Goal: Task Accomplishment & Management: Manage account settings

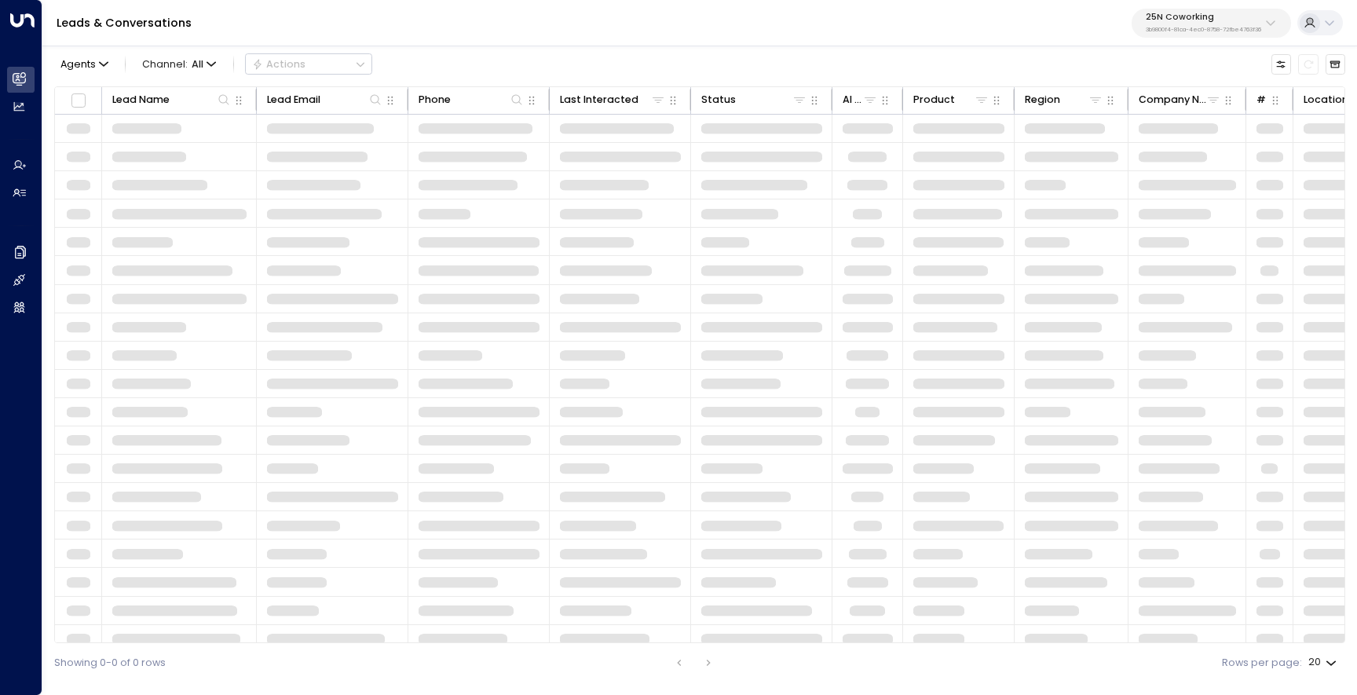
click at [1174, 14] on p "25N Coworking" at bounding box center [1203, 17] width 115 height 9
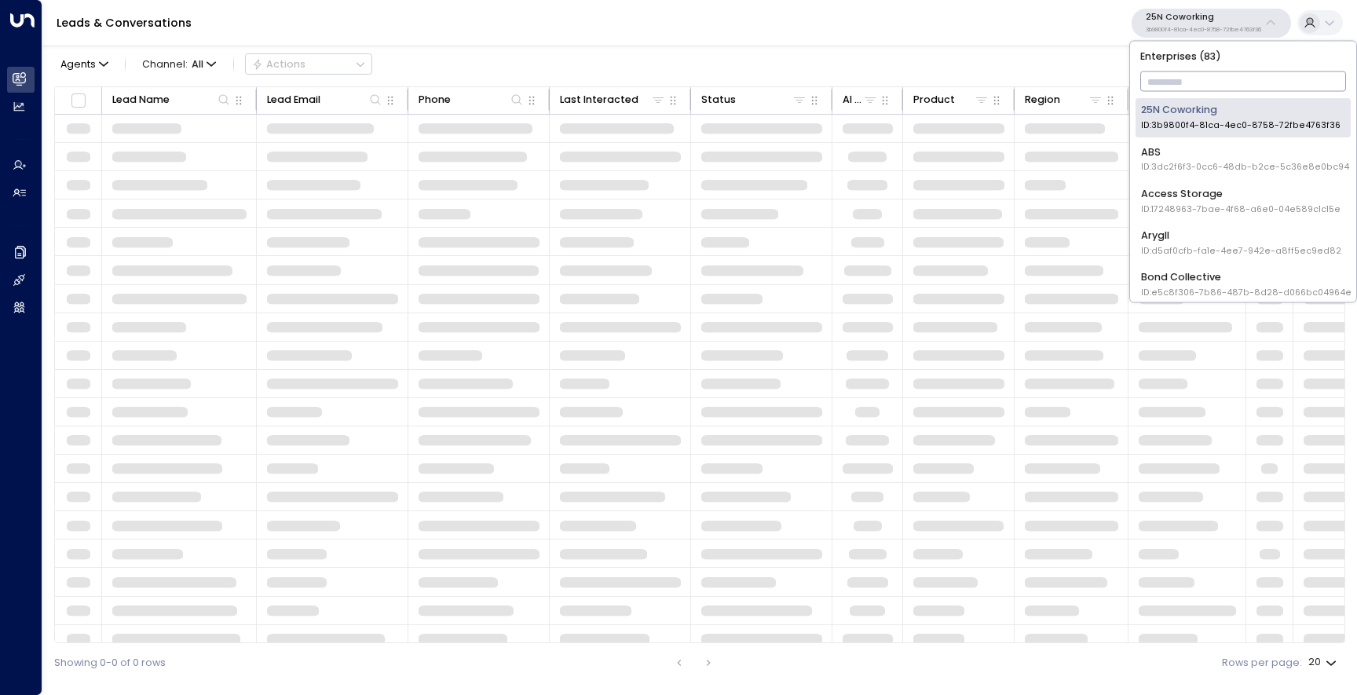
click at [1159, 79] on input "text" at bounding box center [1244, 81] width 207 height 27
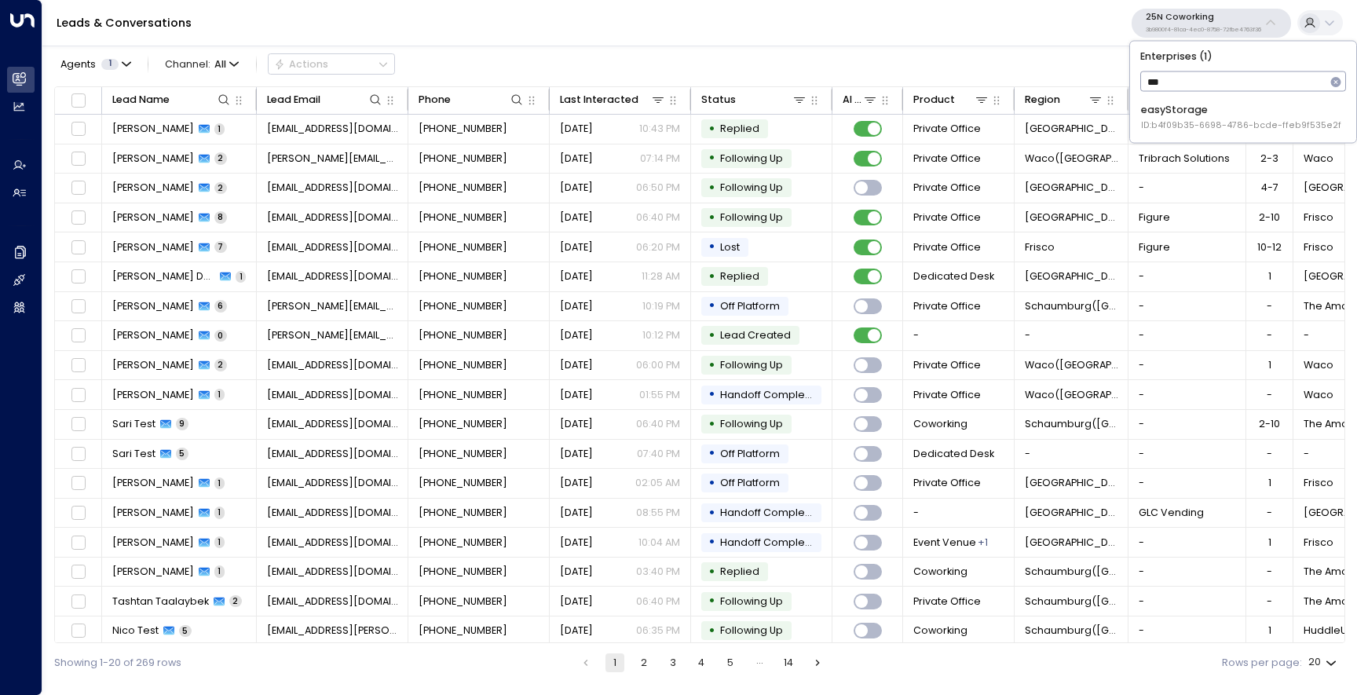
type input "****"
click at [1167, 107] on div "easyStorage ID: b4f09b35-6698-4786-bcde-ffeb9f535e2f" at bounding box center [1241, 117] width 200 height 29
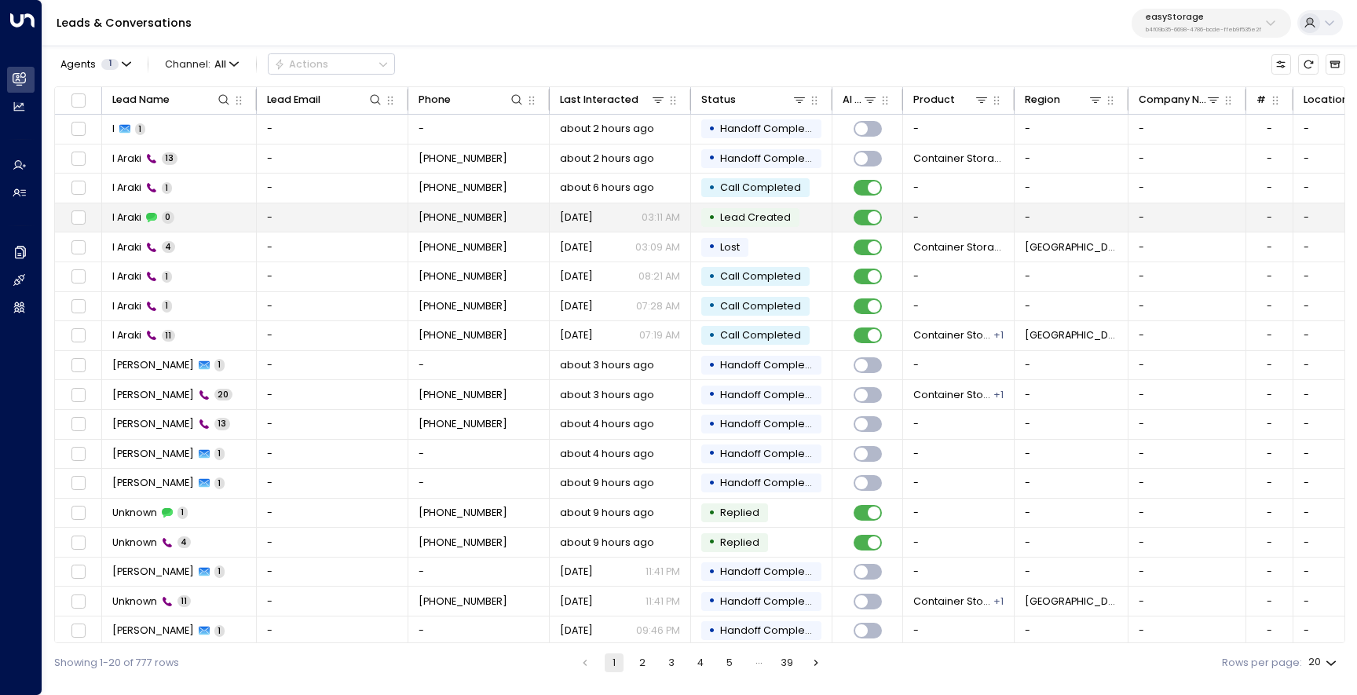
click at [185, 223] on td "I Araki 0" at bounding box center [179, 217] width 155 height 29
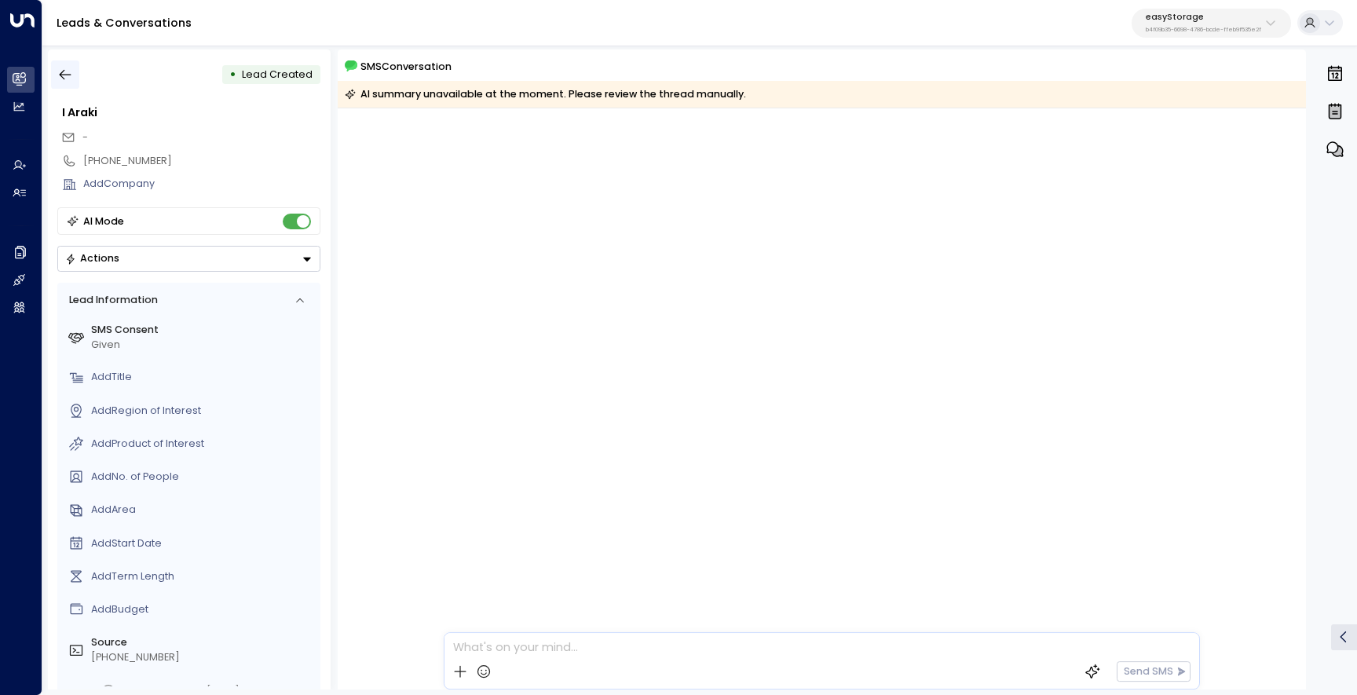
click at [73, 70] on button "button" at bounding box center [65, 74] width 28 height 28
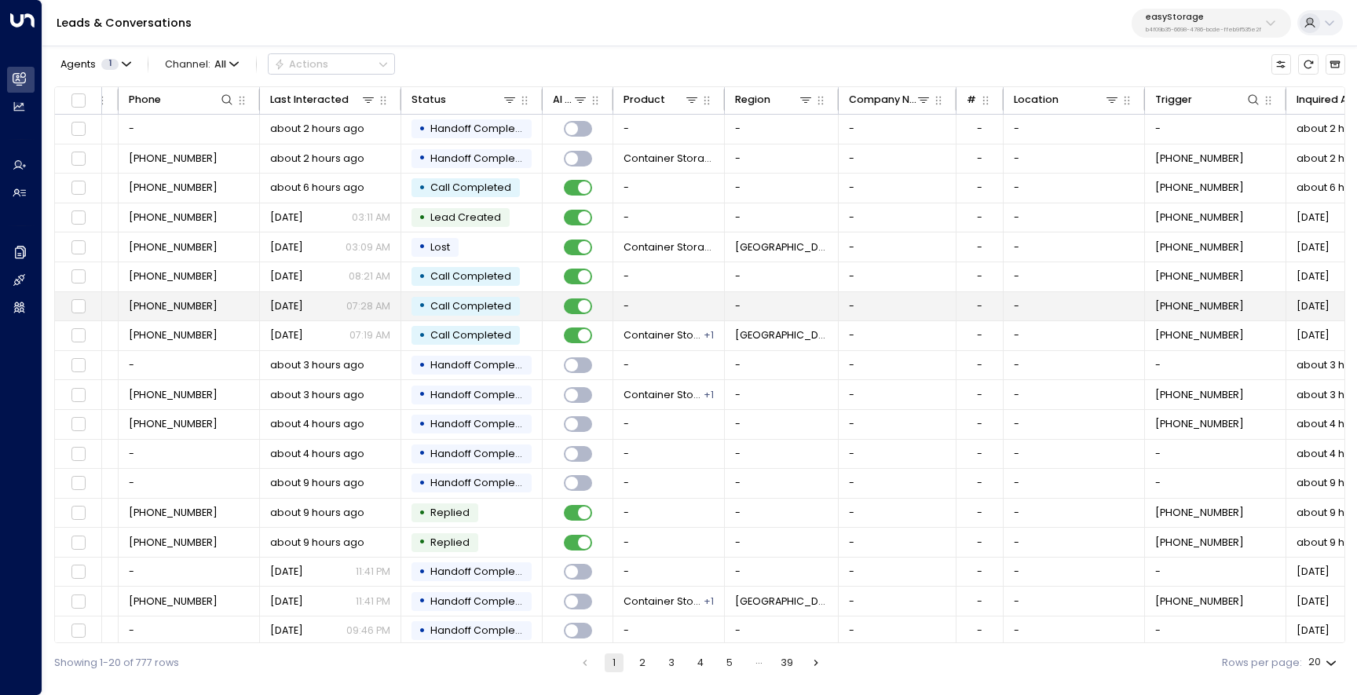
scroll to position [0, 379]
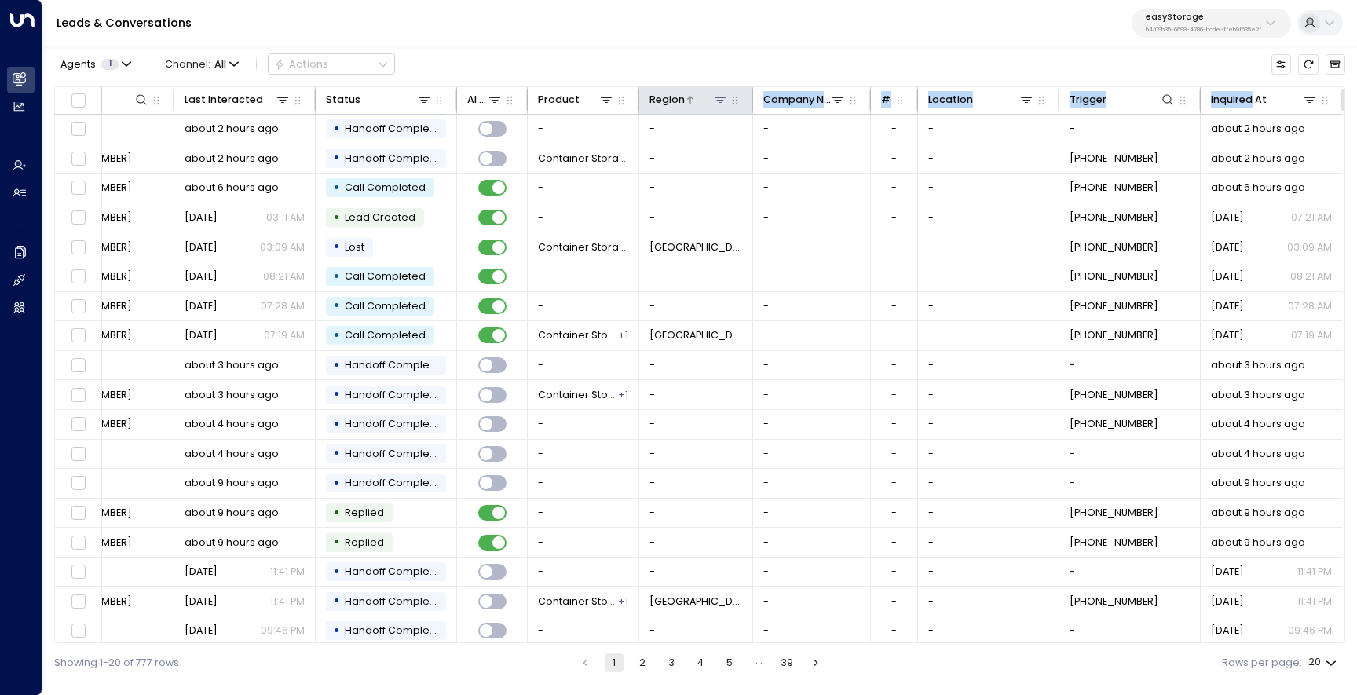
drag, startPoint x: 1153, startPoint y: 104, endPoint x: 720, endPoint y: 101, distance: 433.6
click at [715, 99] on tr "Lead Name Lead Email Phone Last Interacted Status AI mode Product Region Compan…" at bounding box center [510, 100] width 1663 height 27
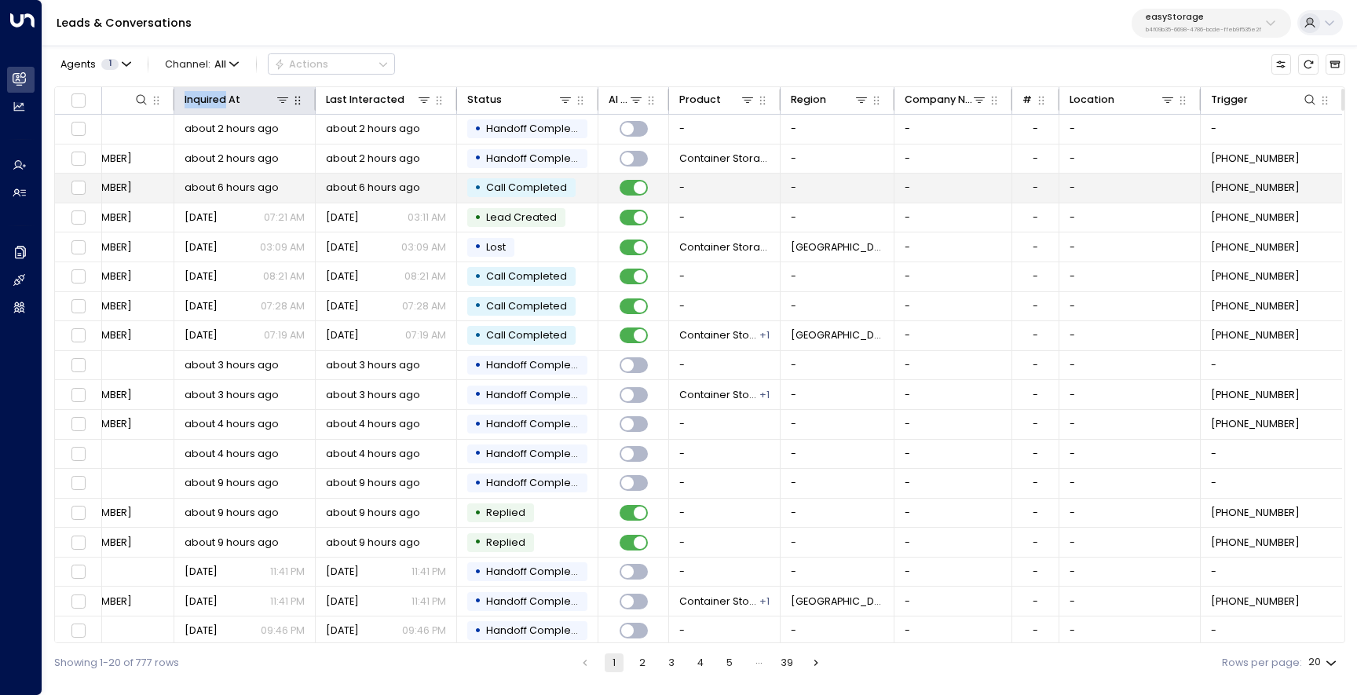
scroll to position [0, 0]
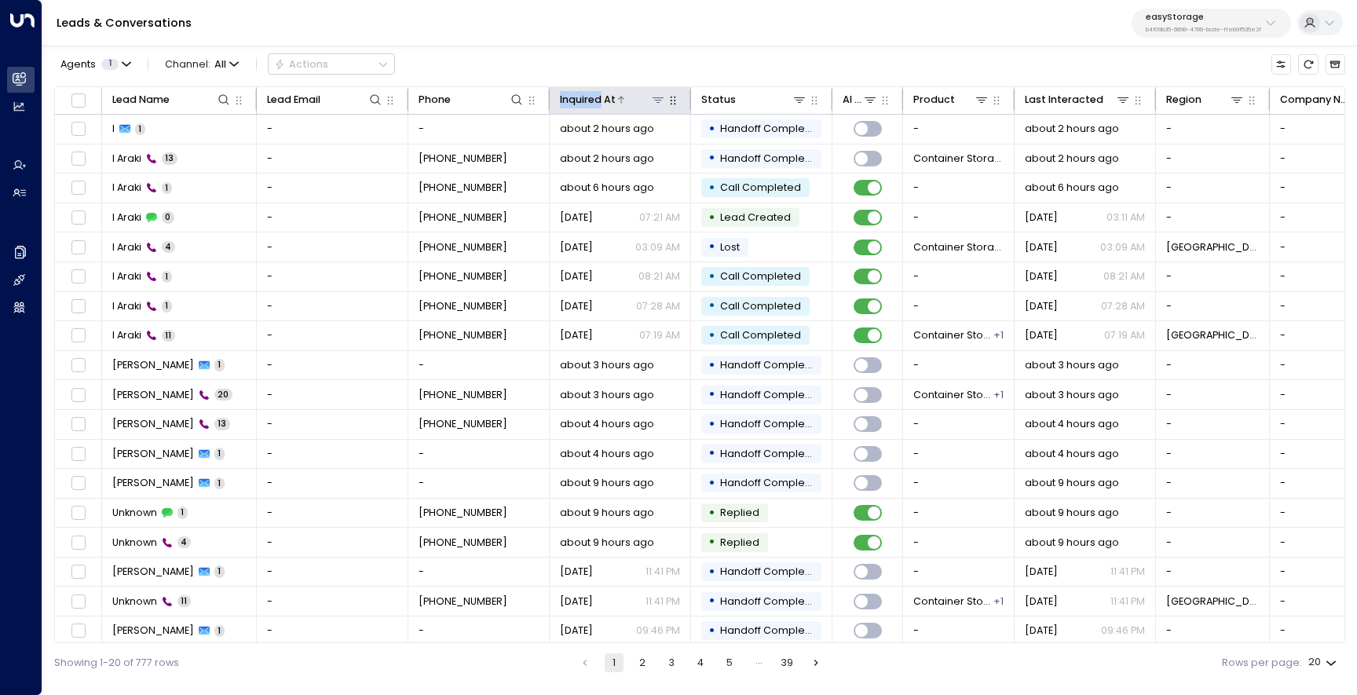
click at [621, 99] on icon at bounding box center [621, 99] width 9 height 9
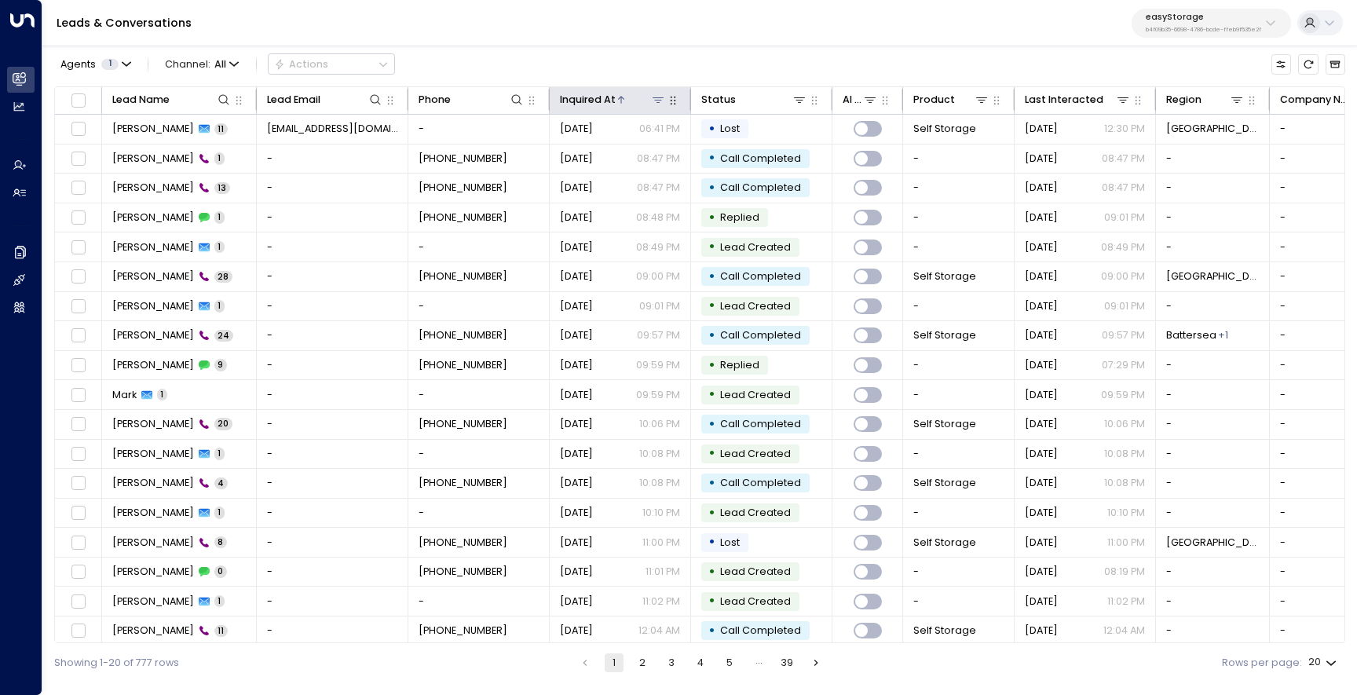
click at [621, 99] on icon at bounding box center [621, 99] width 9 height 9
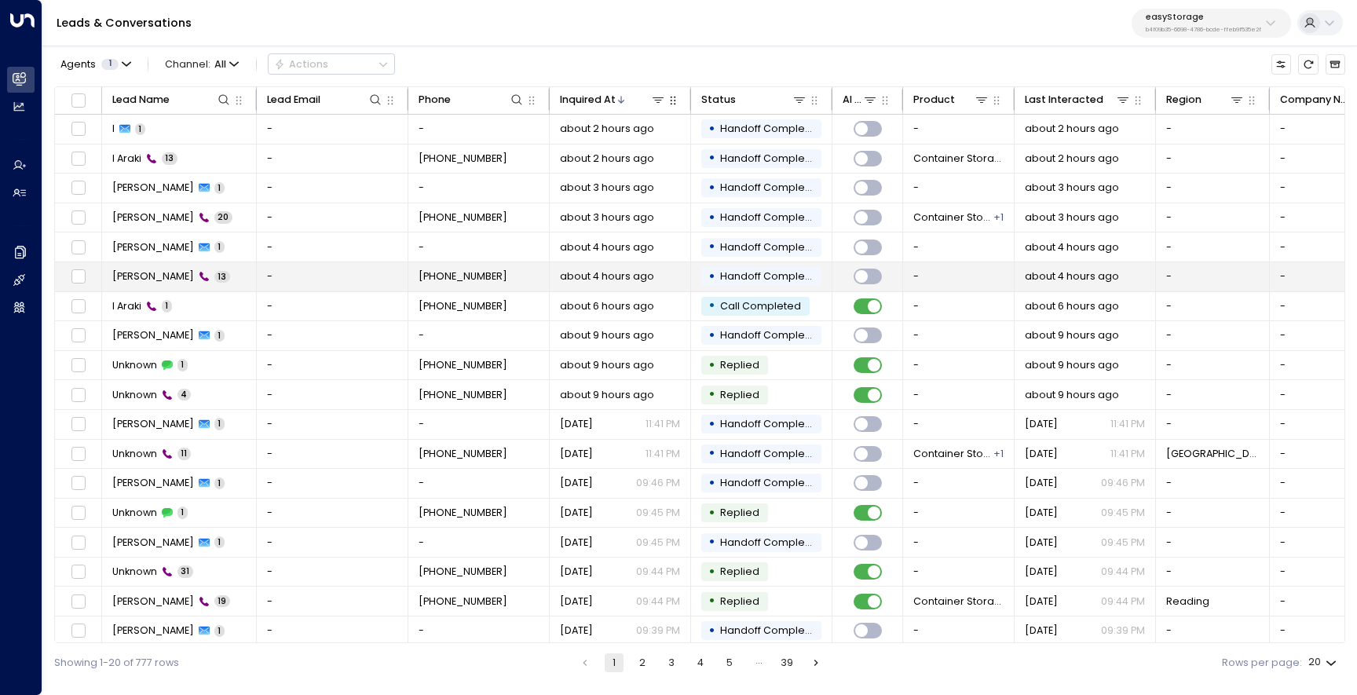
click at [241, 281] on td "[PERSON_NAME] 13" at bounding box center [179, 276] width 155 height 29
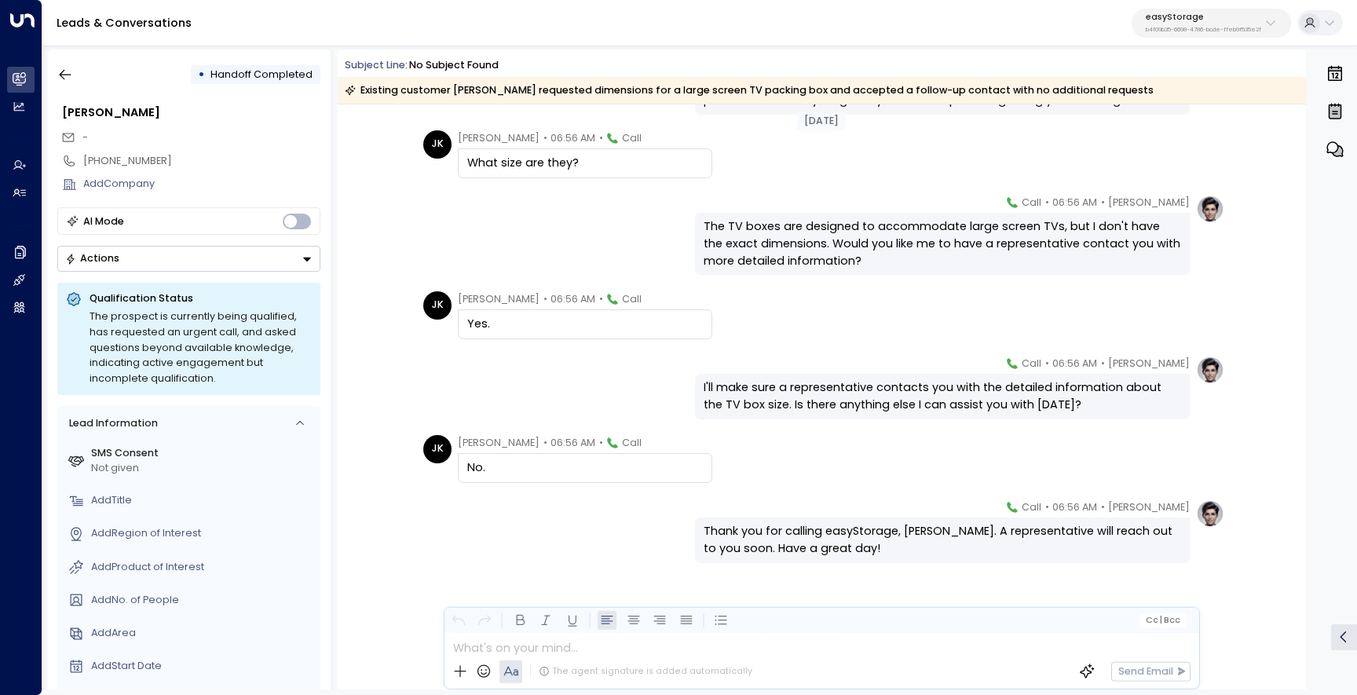
scroll to position [530, 0]
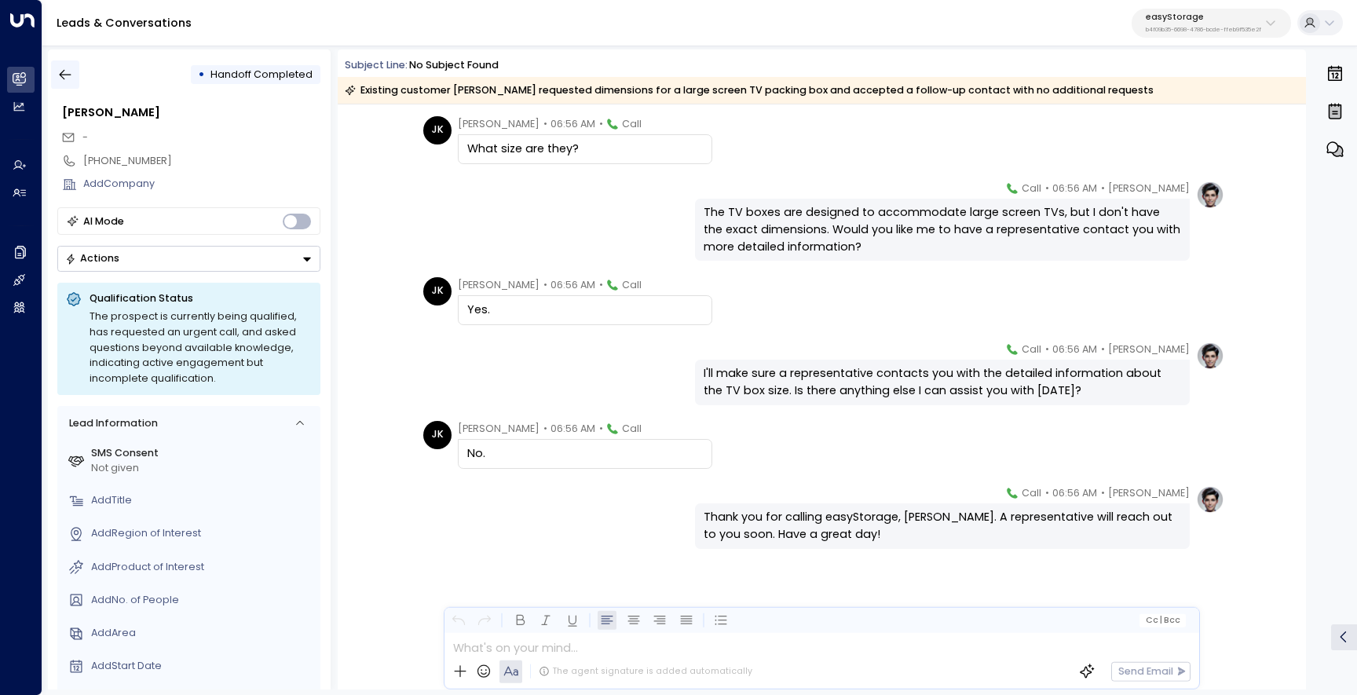
click at [64, 78] on icon "button" at bounding box center [65, 75] width 16 height 16
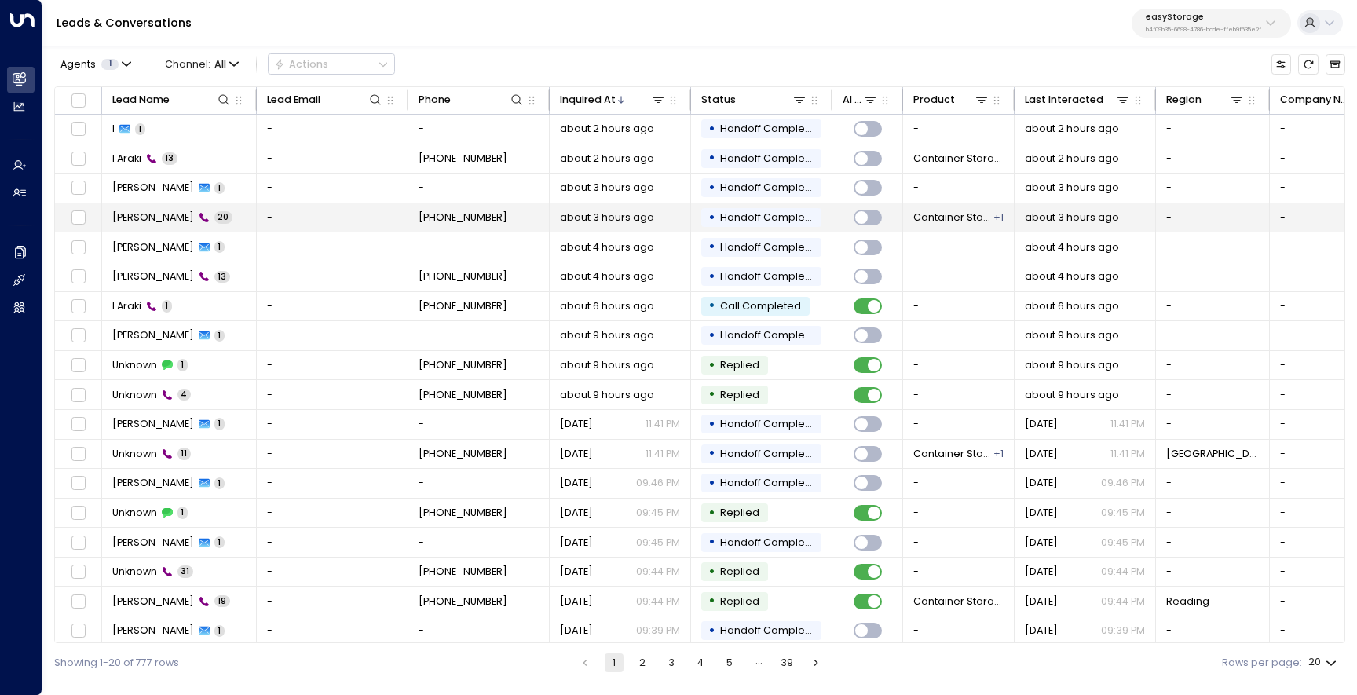
click at [214, 222] on span "20" at bounding box center [223, 217] width 18 height 12
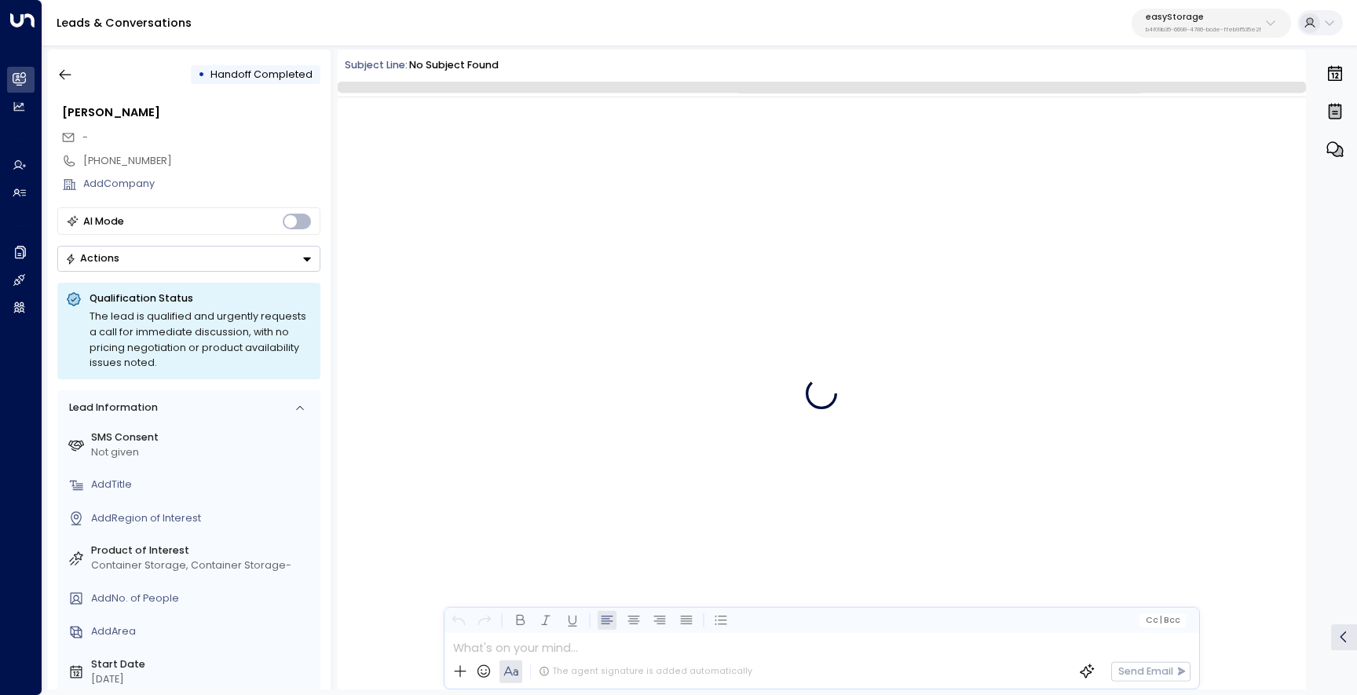
scroll to position [2052, 0]
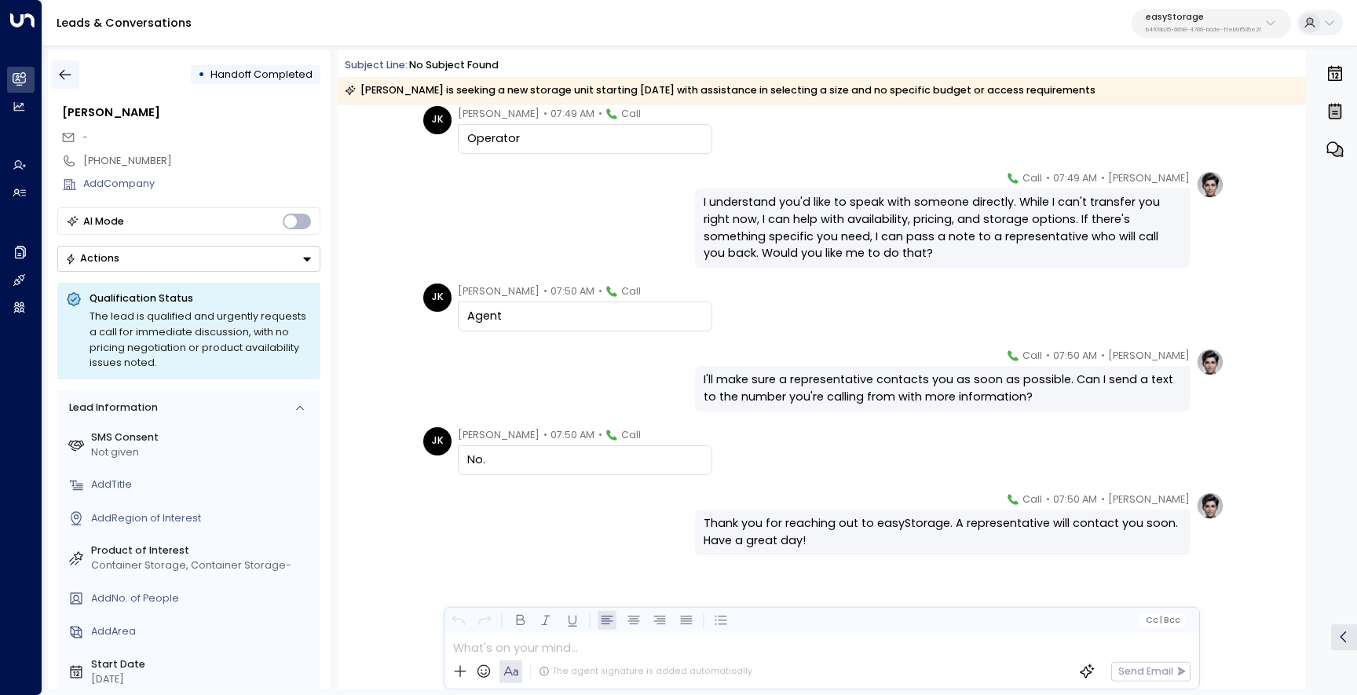
click at [64, 72] on icon "button" at bounding box center [65, 75] width 16 height 16
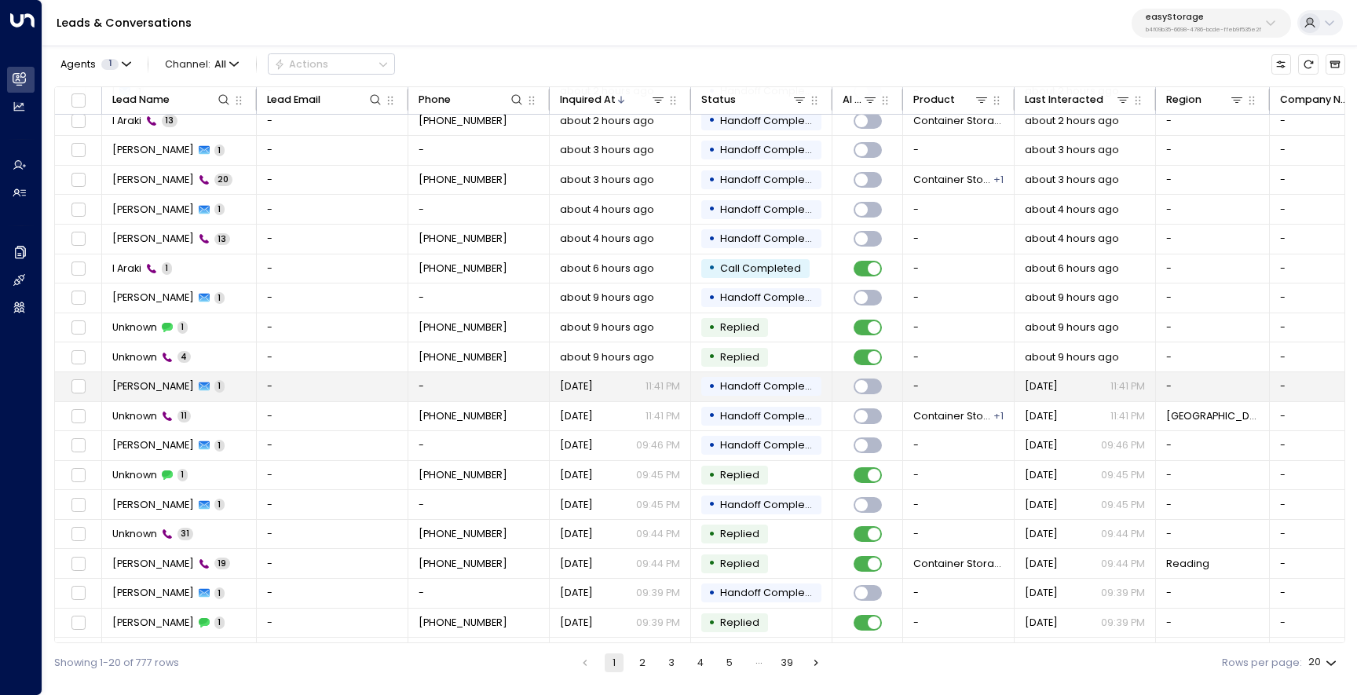
scroll to position [66, 0]
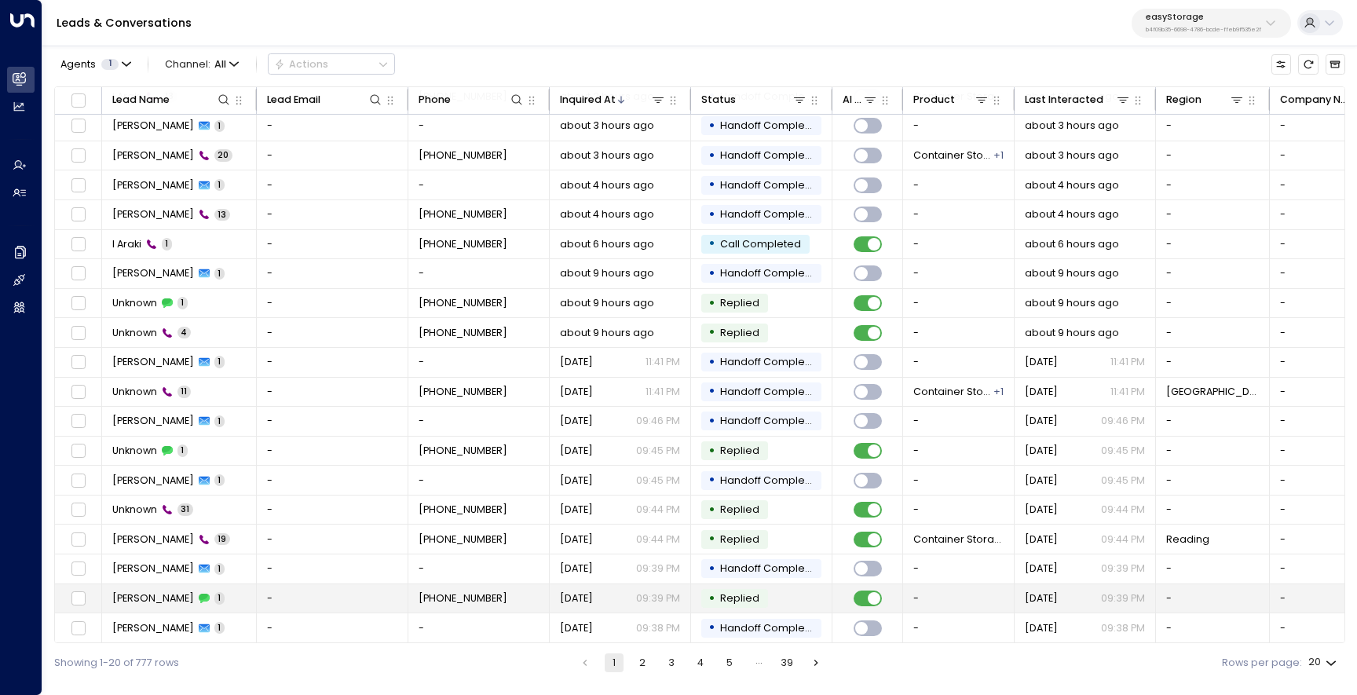
click at [234, 586] on td "[PERSON_NAME] 1" at bounding box center [179, 598] width 155 height 29
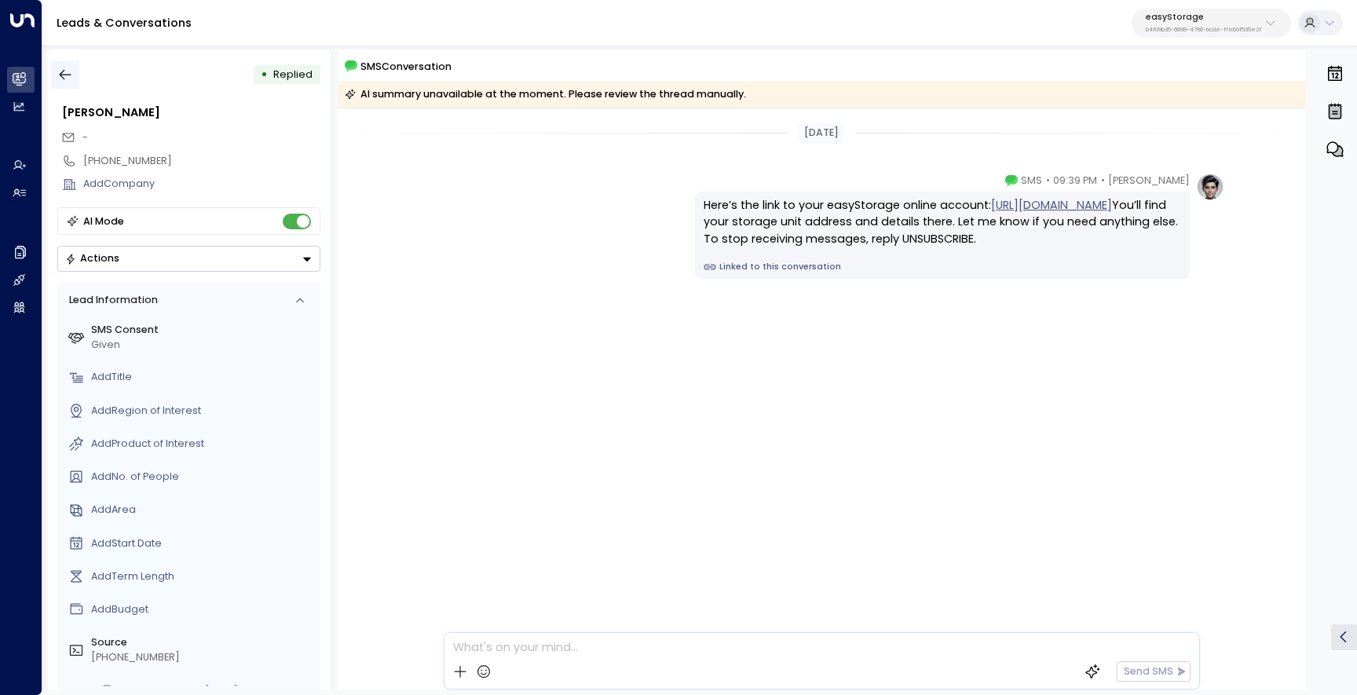
click at [70, 75] on icon "button" at bounding box center [66, 75] width 12 height 10
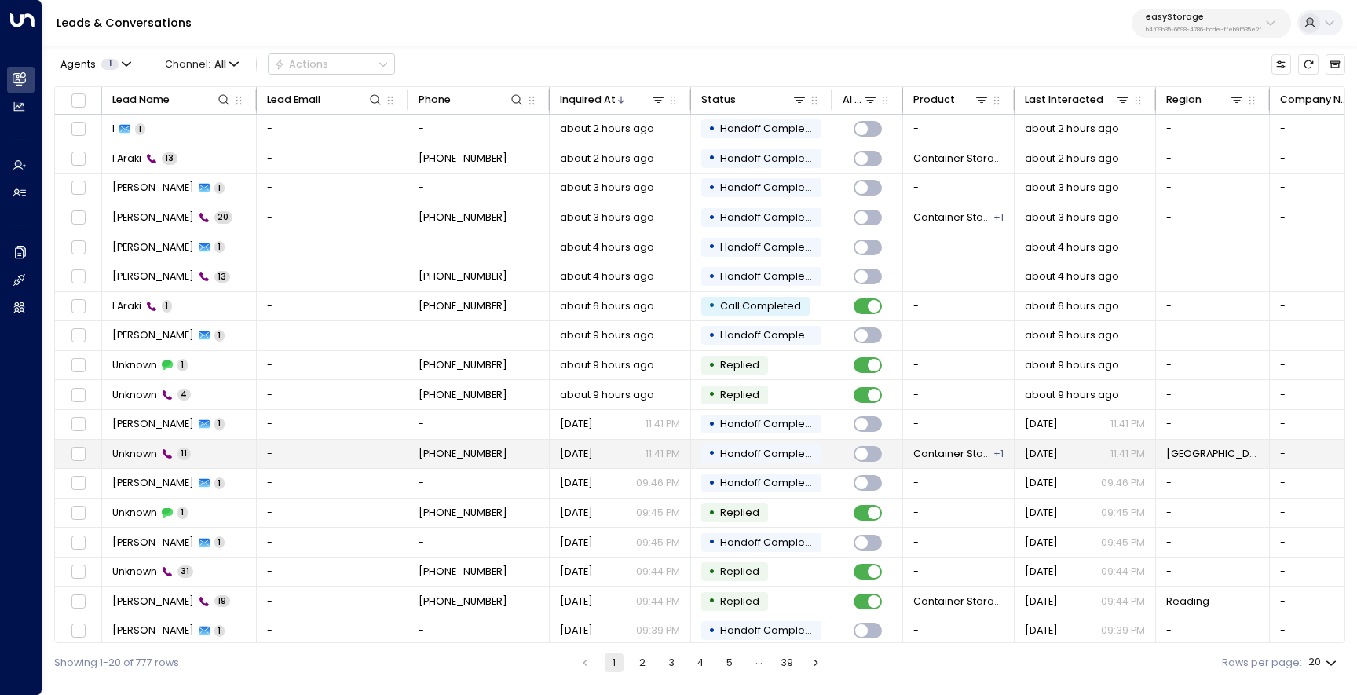
scroll to position [66, 0]
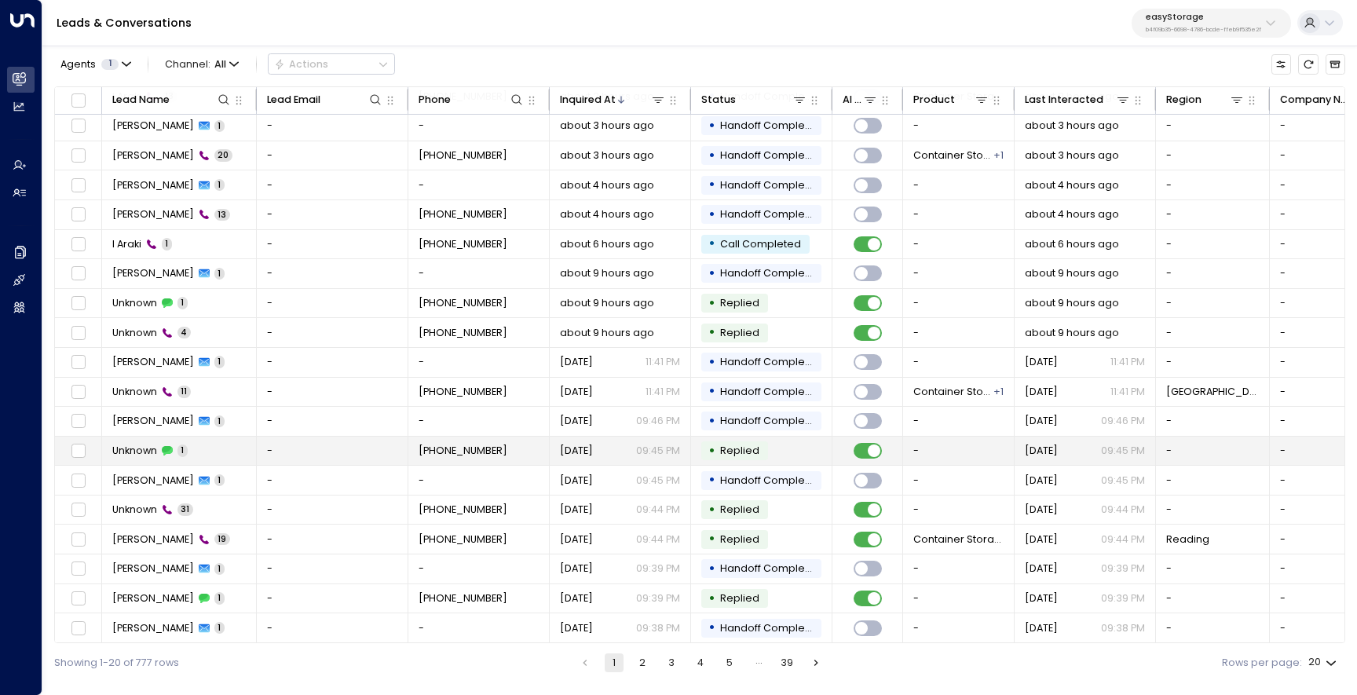
click at [239, 446] on td "Unknown 1" at bounding box center [179, 451] width 155 height 29
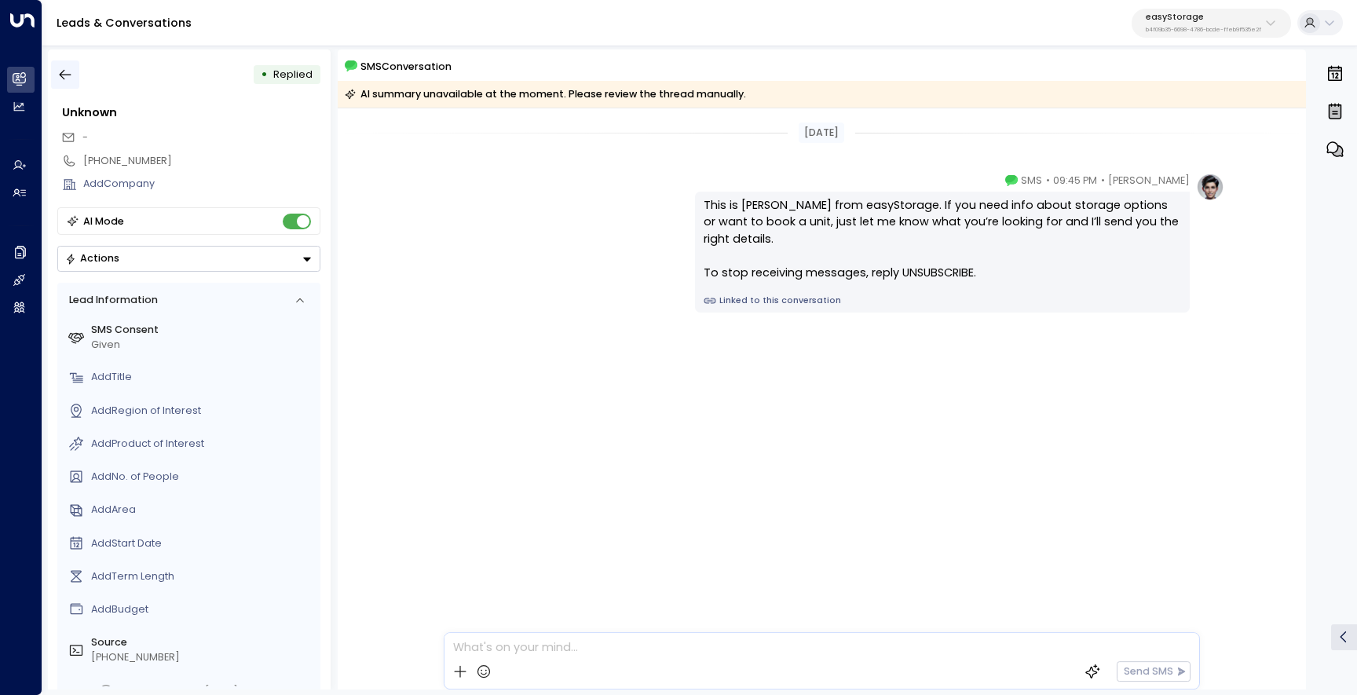
click at [70, 87] on button "button" at bounding box center [65, 74] width 28 height 28
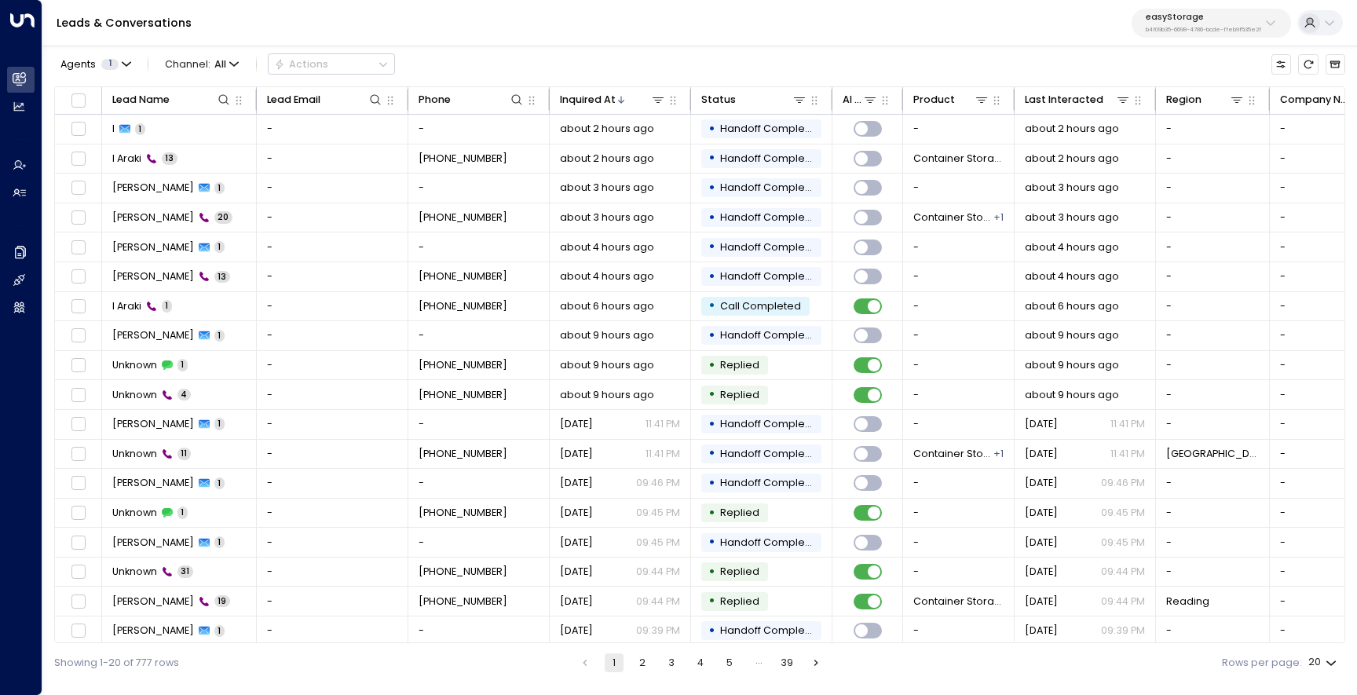
click at [643, 661] on button "2" at bounding box center [642, 663] width 19 height 19
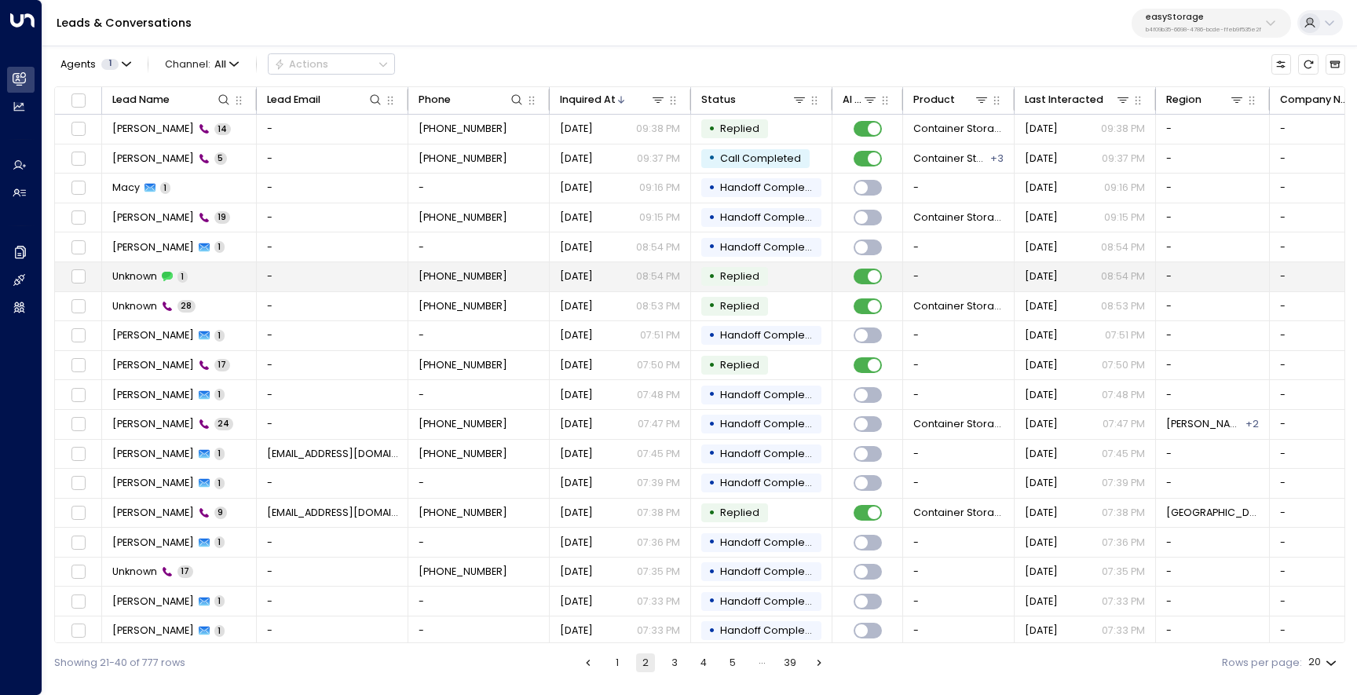
click at [207, 275] on td "Unknown 1" at bounding box center [179, 276] width 155 height 29
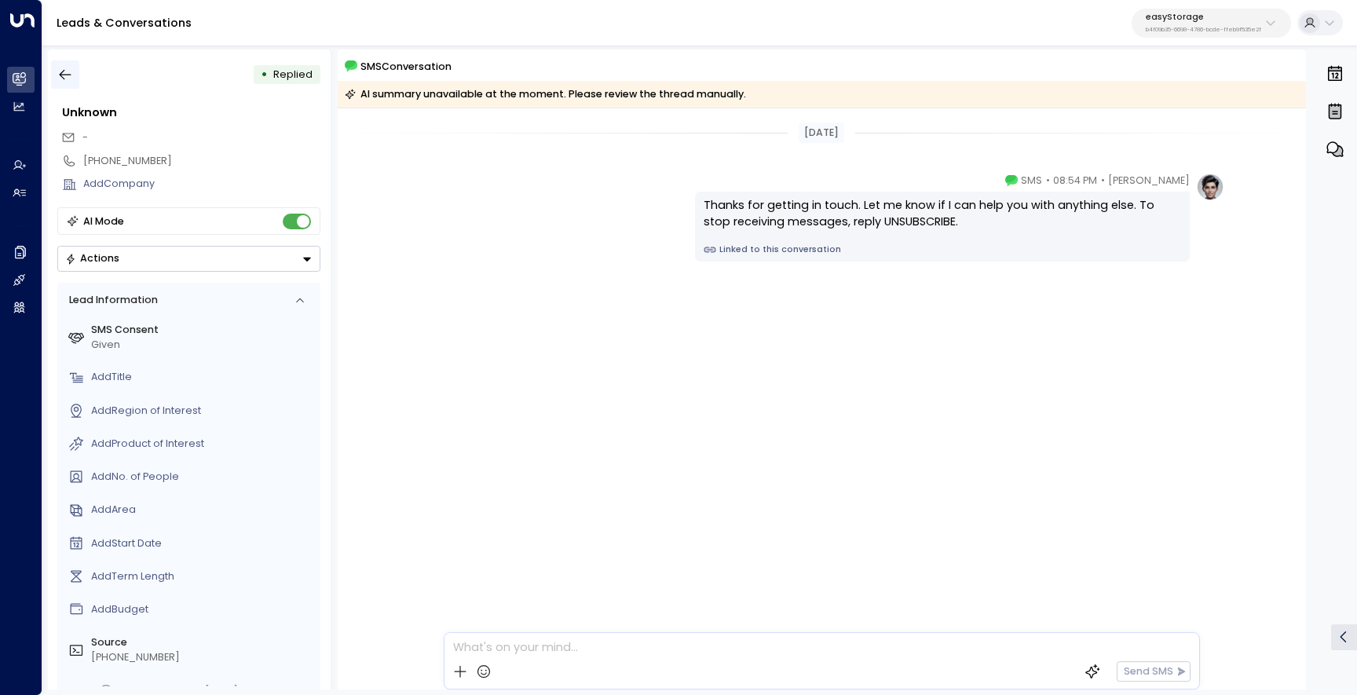
click at [72, 67] on icon "button" at bounding box center [65, 75] width 16 height 16
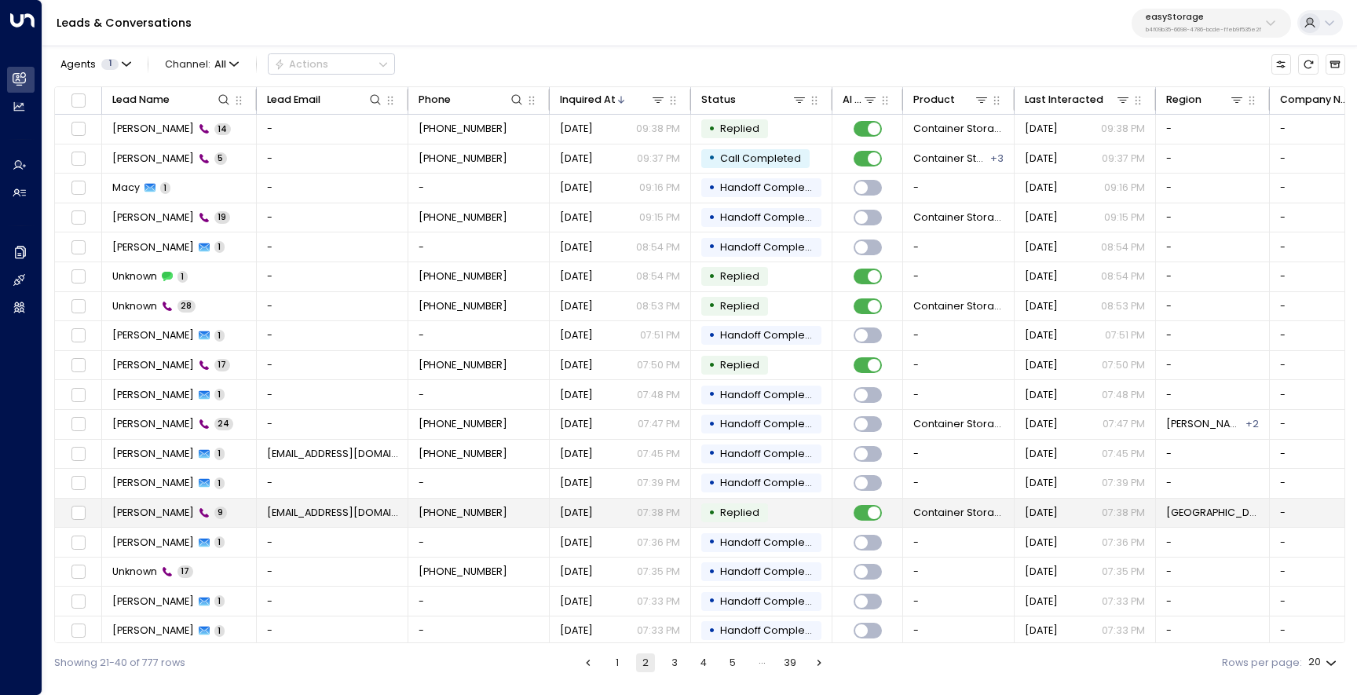
scroll to position [66, 0]
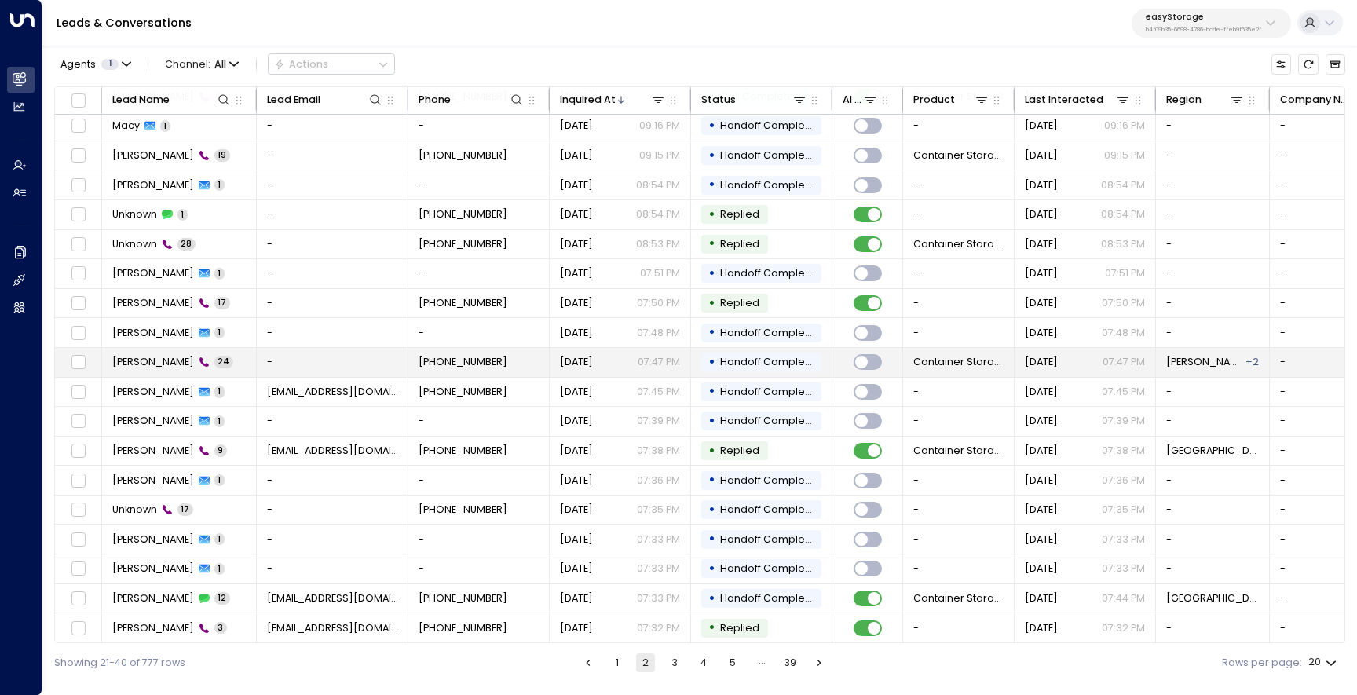
click at [229, 355] on td "[PERSON_NAME] 24" at bounding box center [179, 362] width 155 height 29
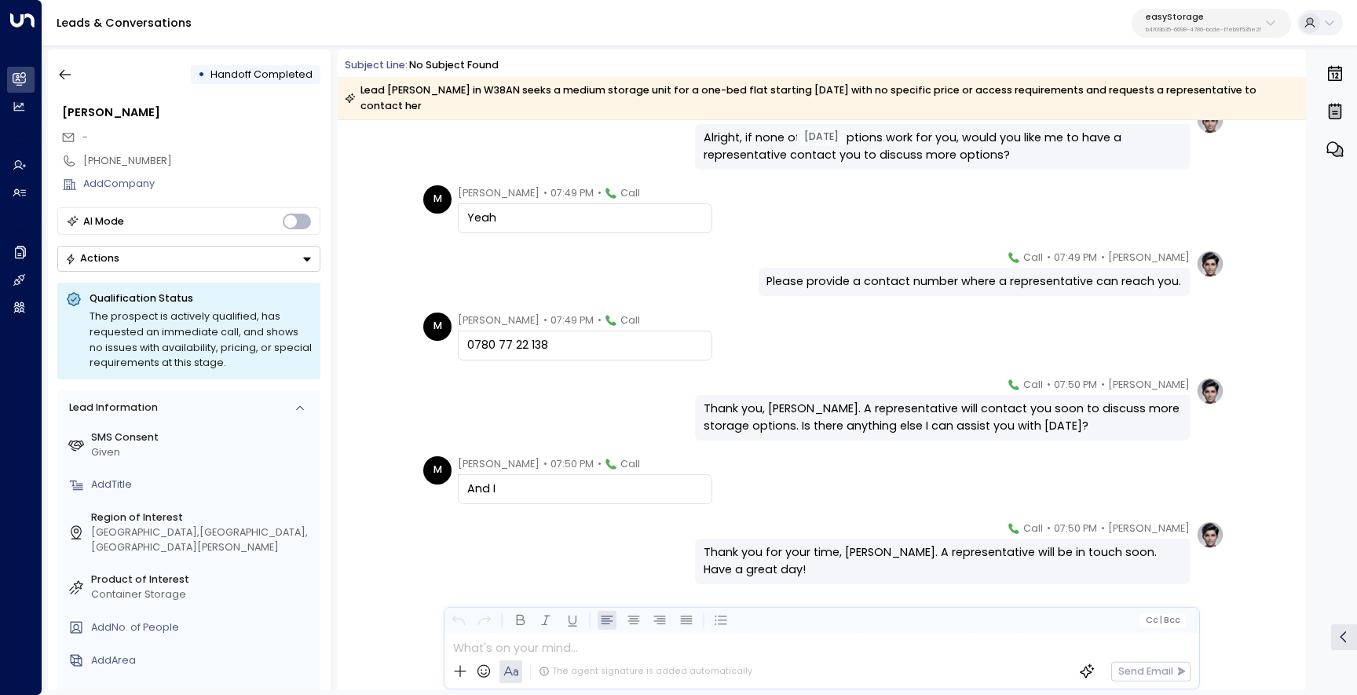
scroll to position [1312, 0]
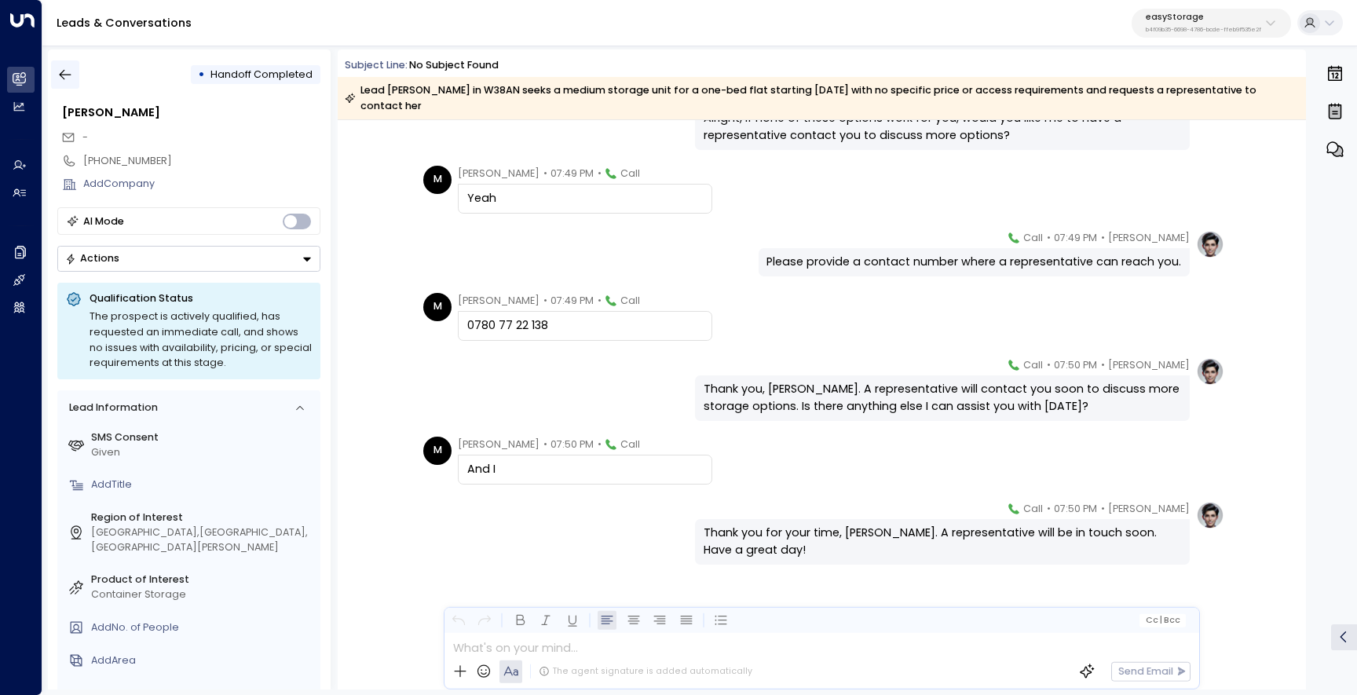
click at [71, 83] on button "button" at bounding box center [65, 74] width 28 height 28
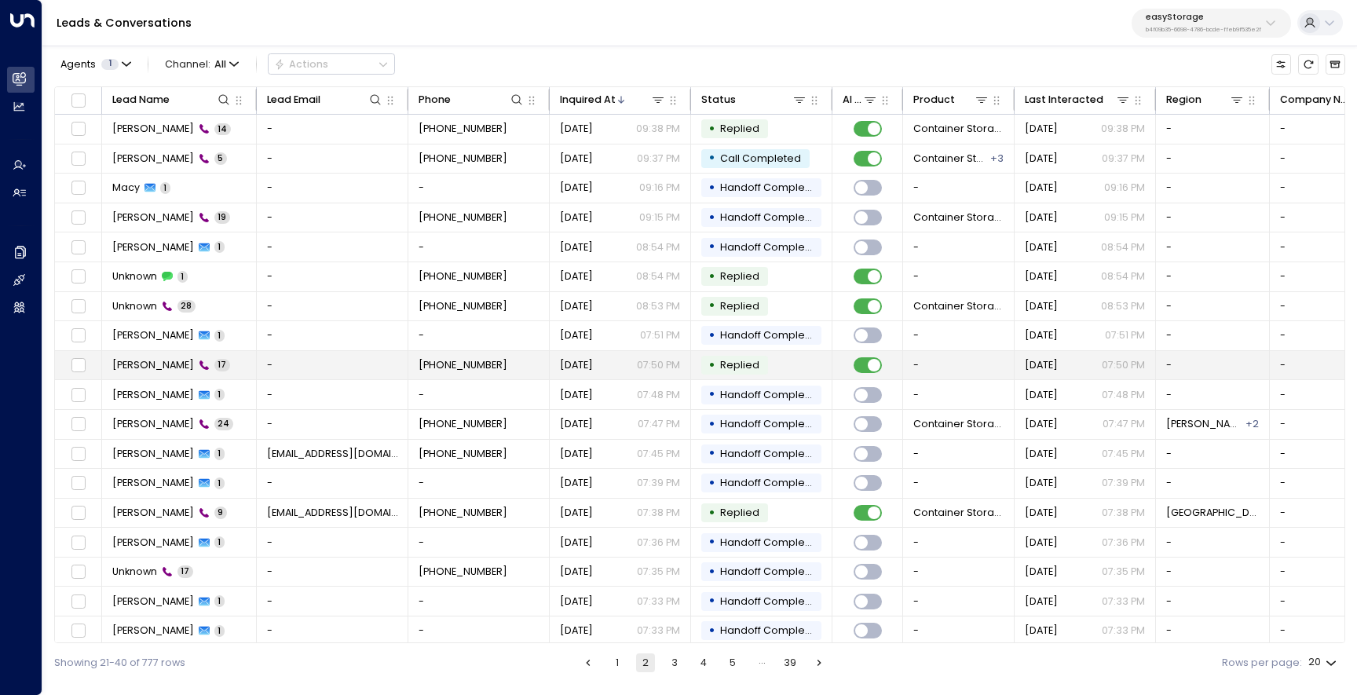
click at [174, 361] on span "[PERSON_NAME]" at bounding box center [153, 365] width 82 height 14
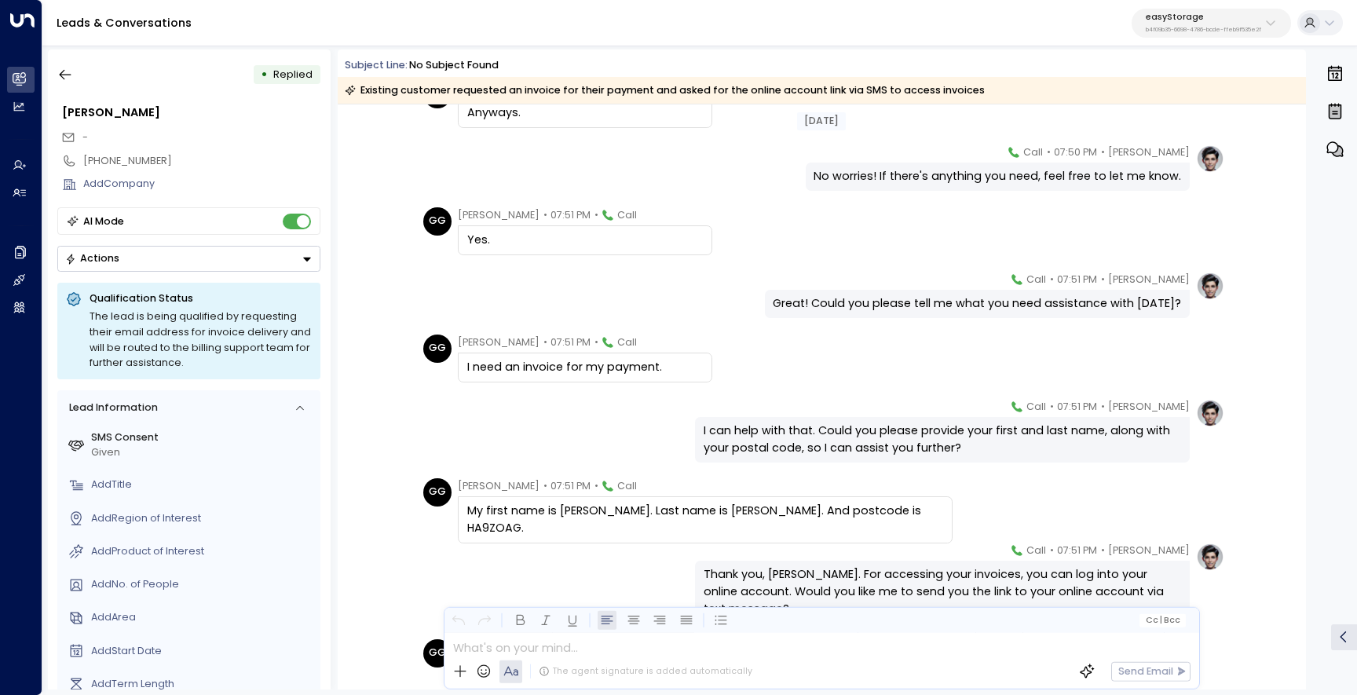
scroll to position [421, 0]
click at [80, 75] on div "• Replied" at bounding box center [188, 74] width 263 height 28
click at [73, 75] on button "button" at bounding box center [65, 74] width 28 height 28
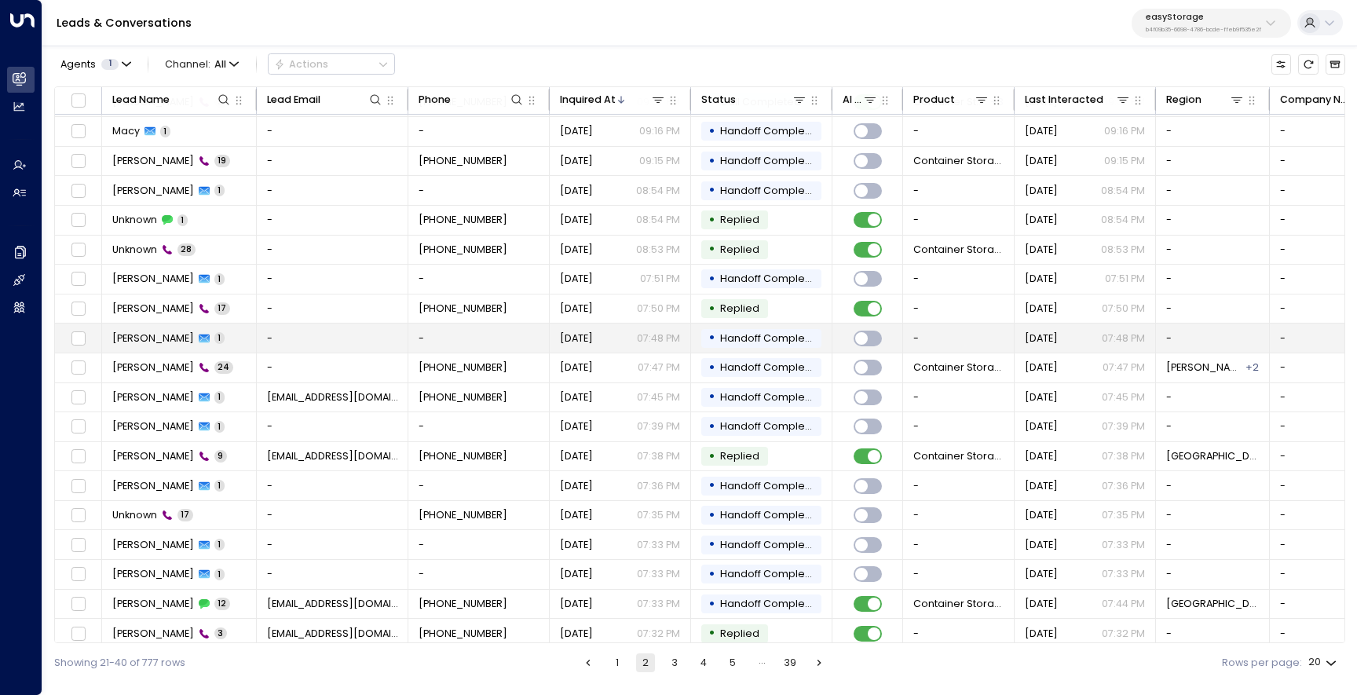
scroll to position [66, 0]
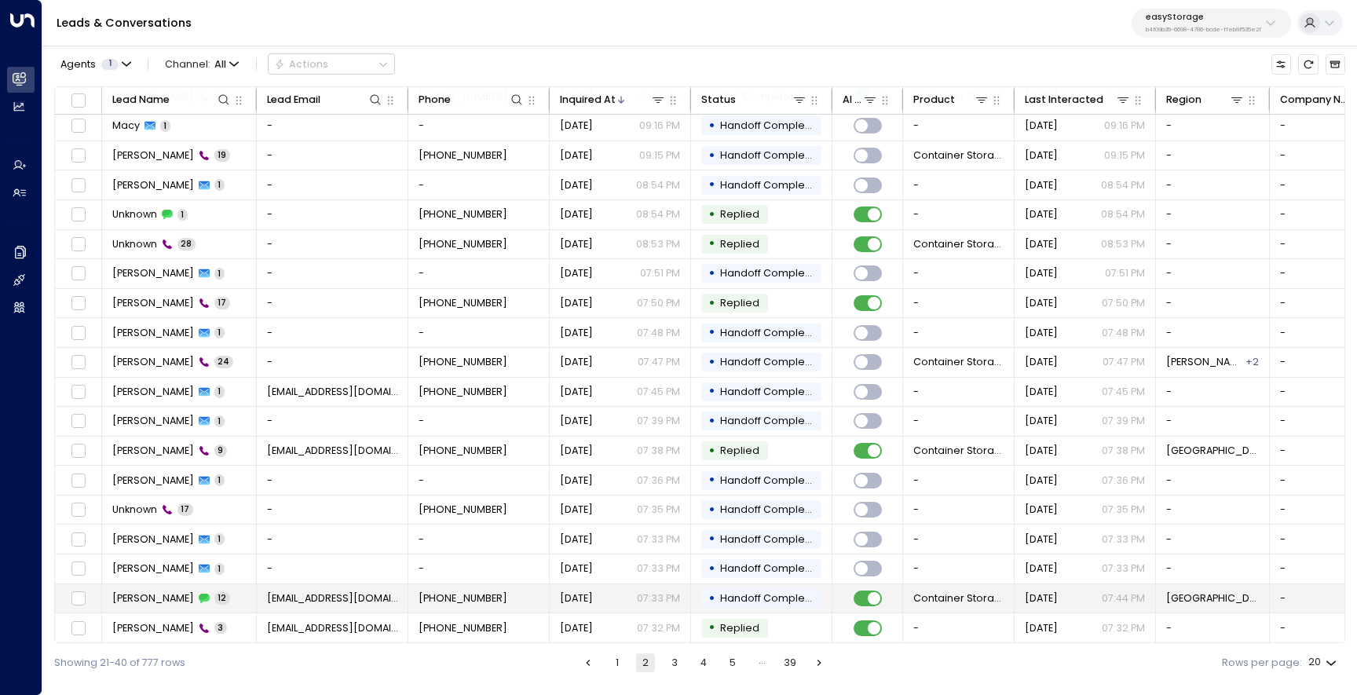
click at [152, 604] on td "[PERSON_NAME] 12" at bounding box center [179, 598] width 155 height 29
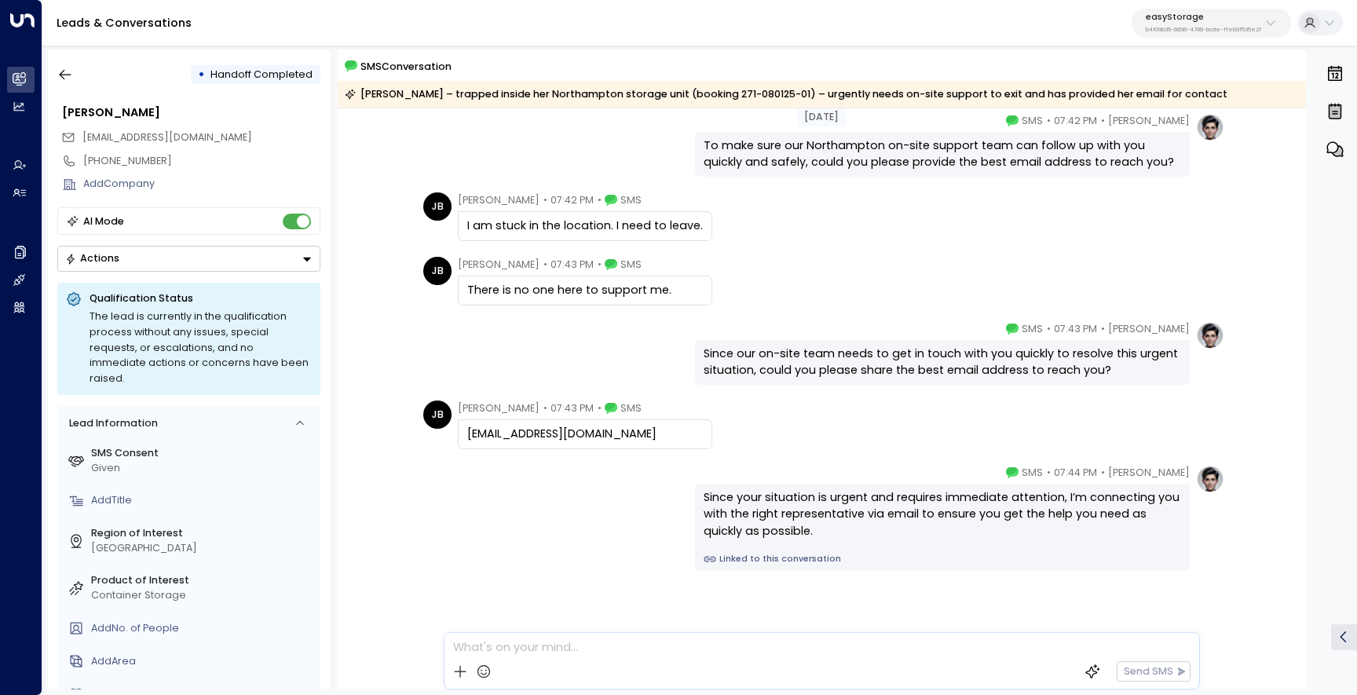
scroll to position [724, 0]
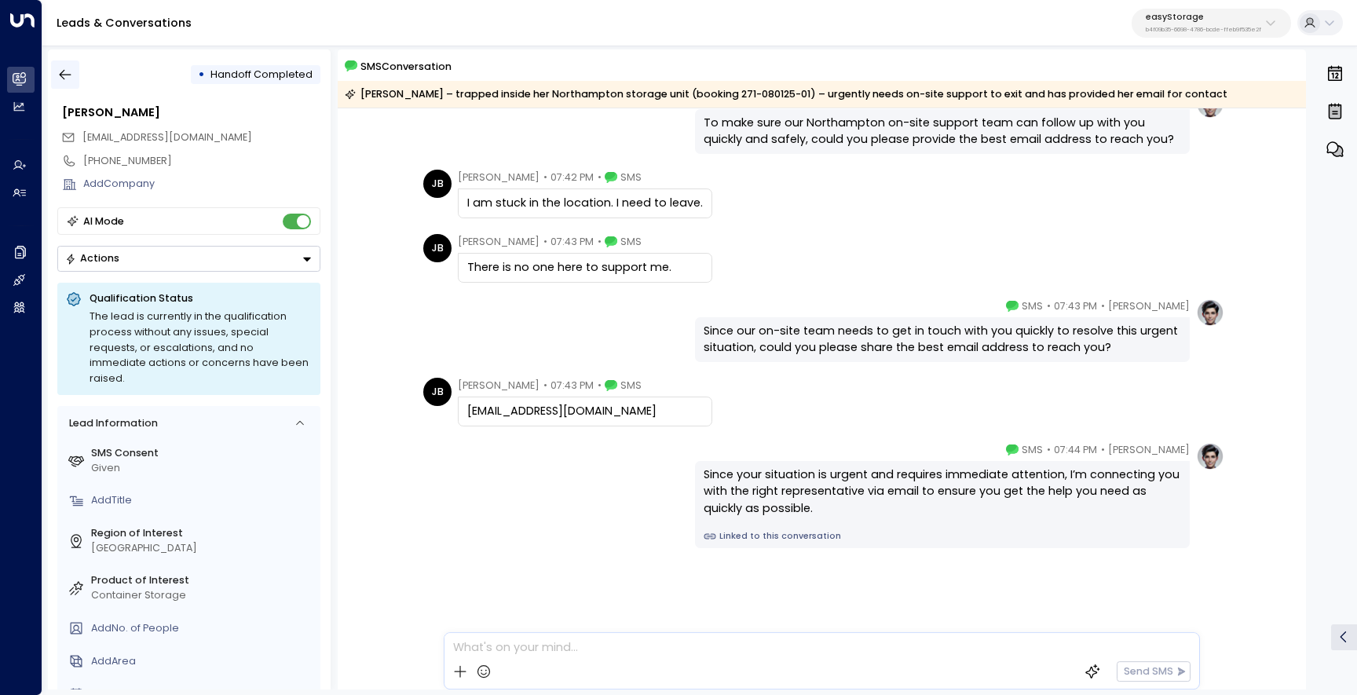
click at [68, 79] on icon "button" at bounding box center [65, 75] width 16 height 16
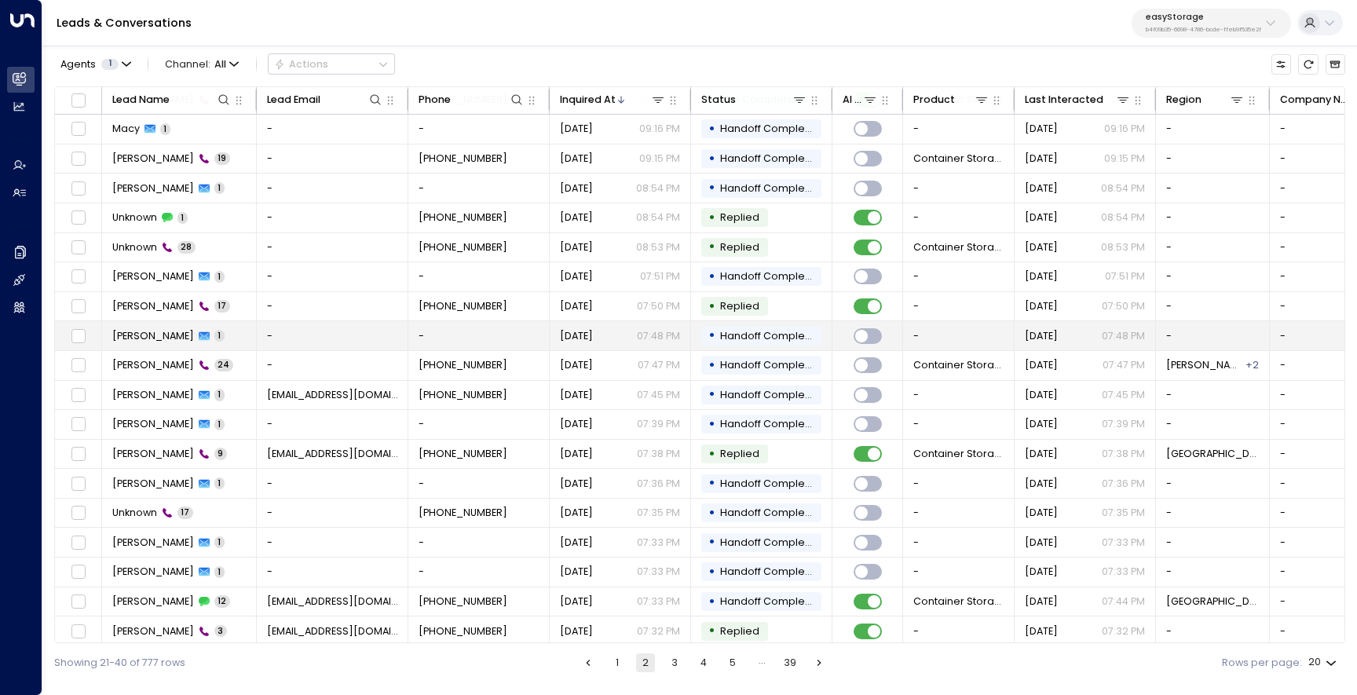
scroll to position [66, 0]
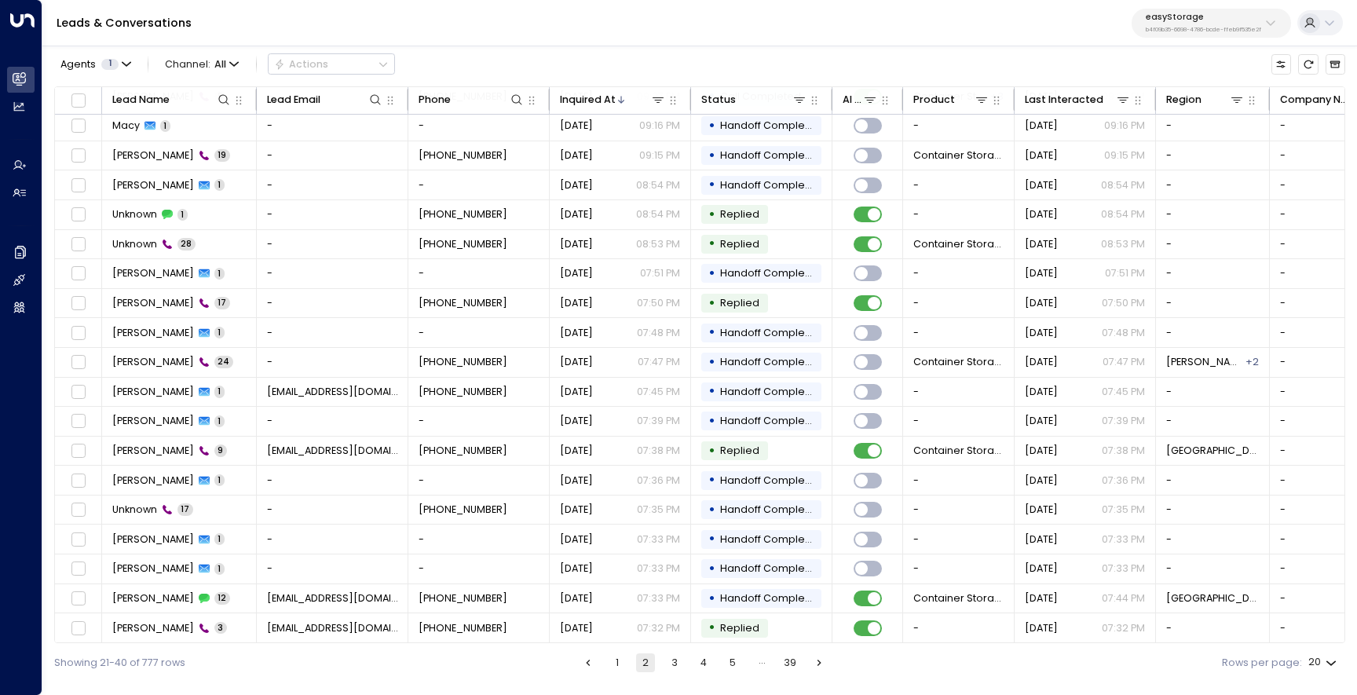
click at [671, 669] on button "3" at bounding box center [674, 663] width 19 height 19
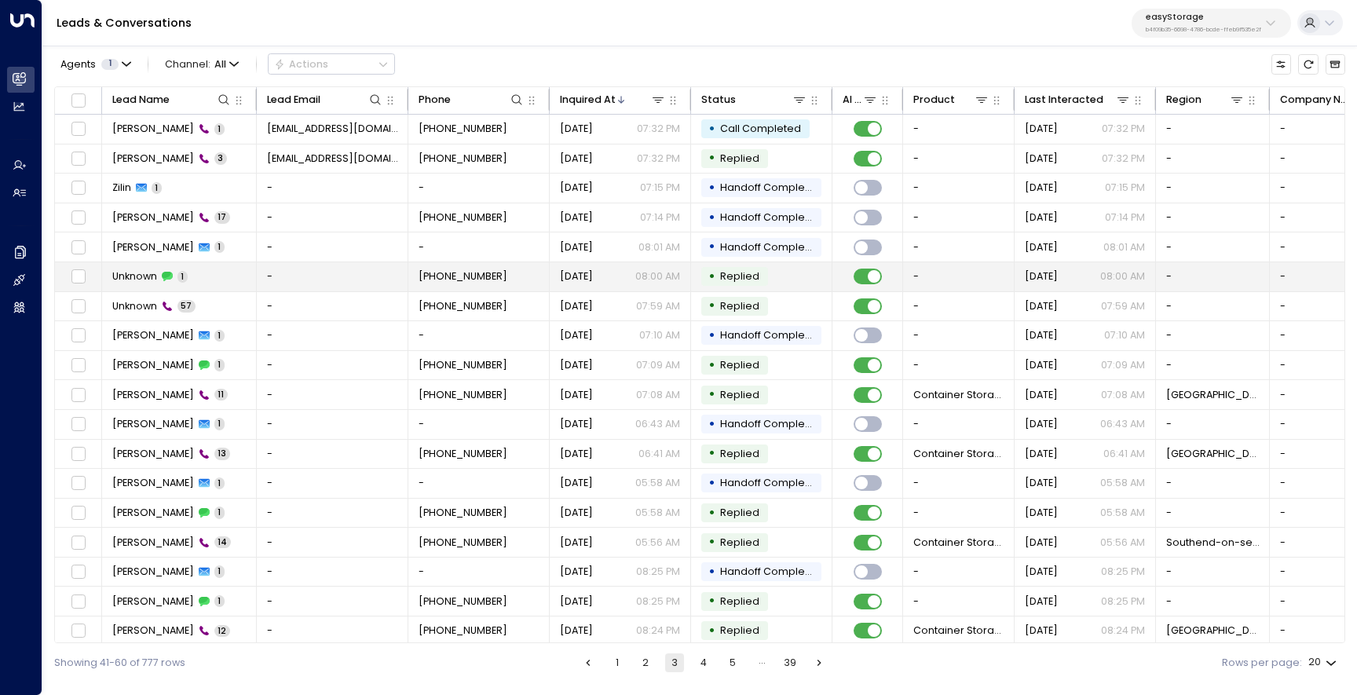
click at [225, 287] on td "Unknown 1" at bounding box center [179, 276] width 155 height 29
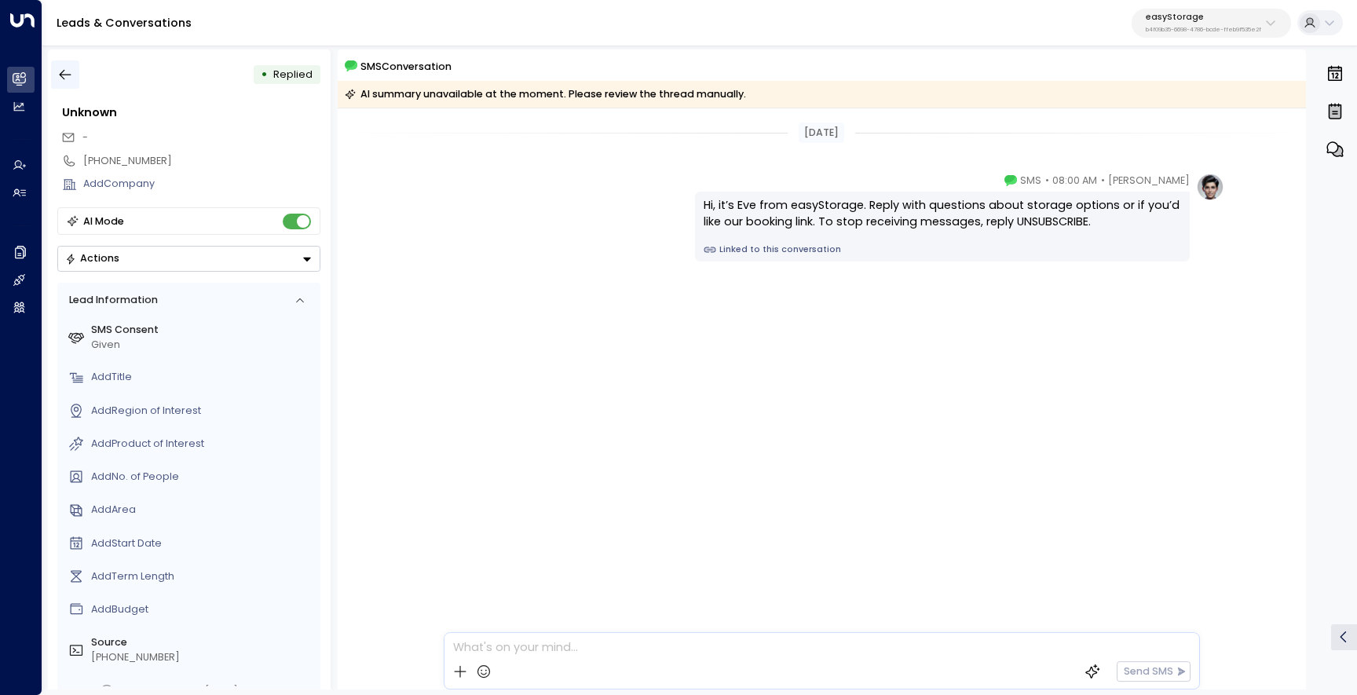
click at [68, 70] on icon "button" at bounding box center [65, 75] width 16 height 16
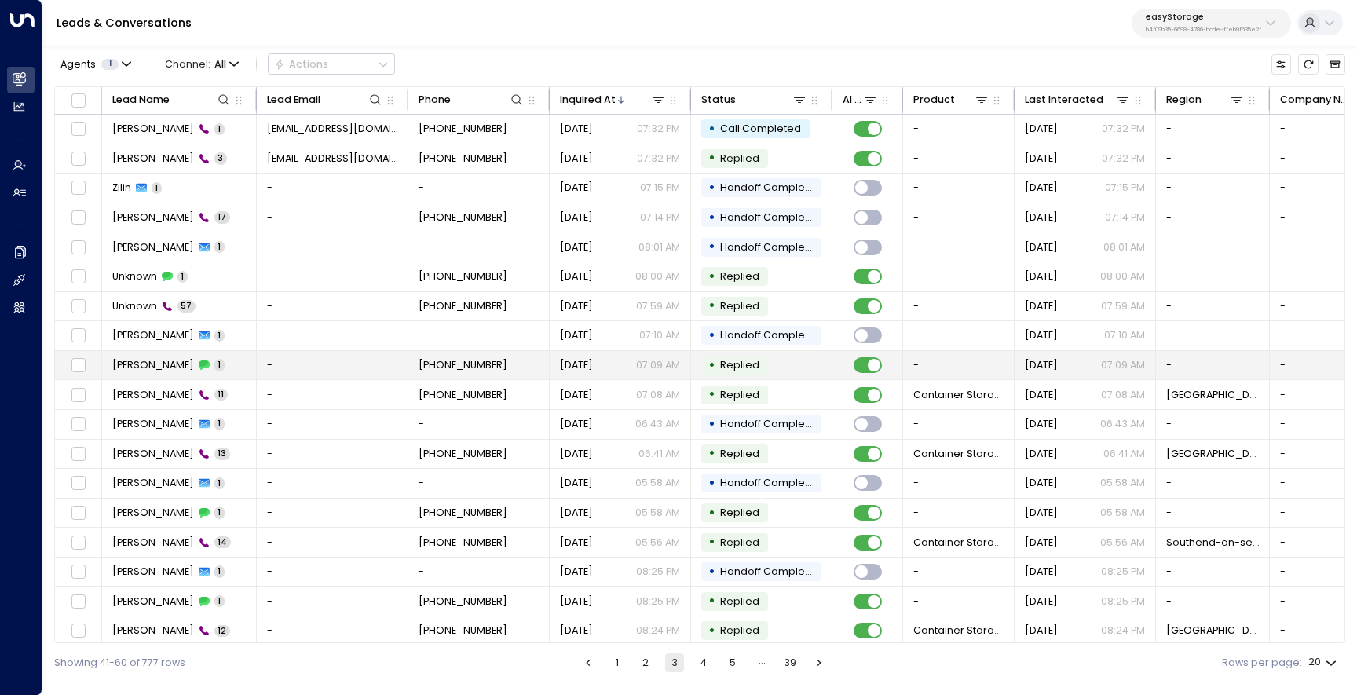
click at [228, 370] on td "[PERSON_NAME] 1" at bounding box center [179, 365] width 155 height 29
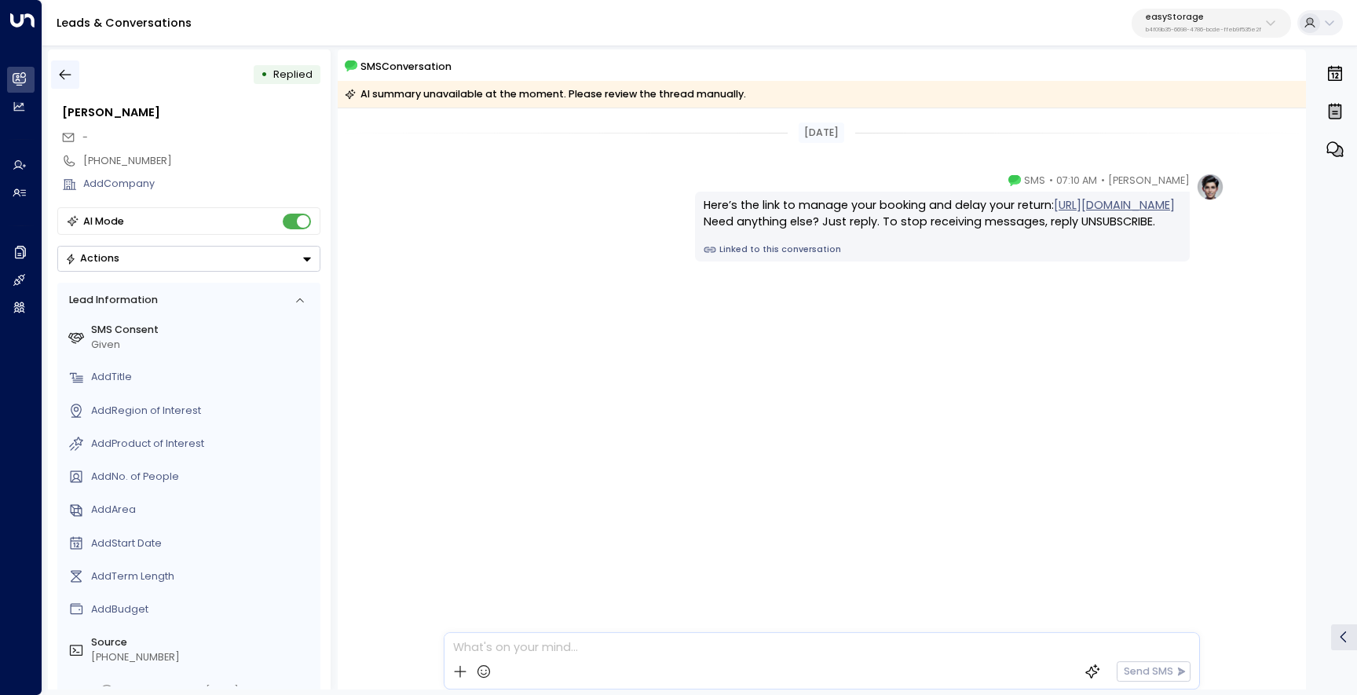
click at [75, 78] on button "button" at bounding box center [65, 74] width 28 height 28
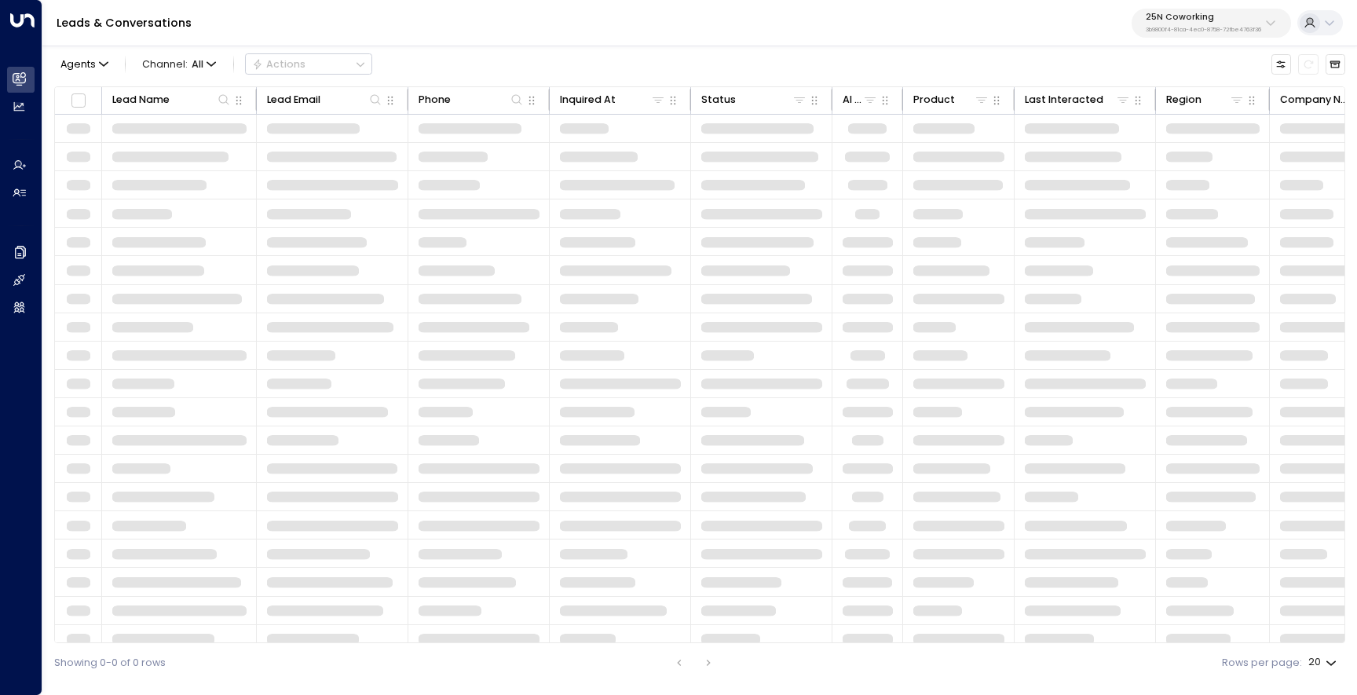
click at [1217, 27] on p "3b9800f4-81ca-4ec0-8758-72fbe4763f36" at bounding box center [1203, 30] width 115 height 6
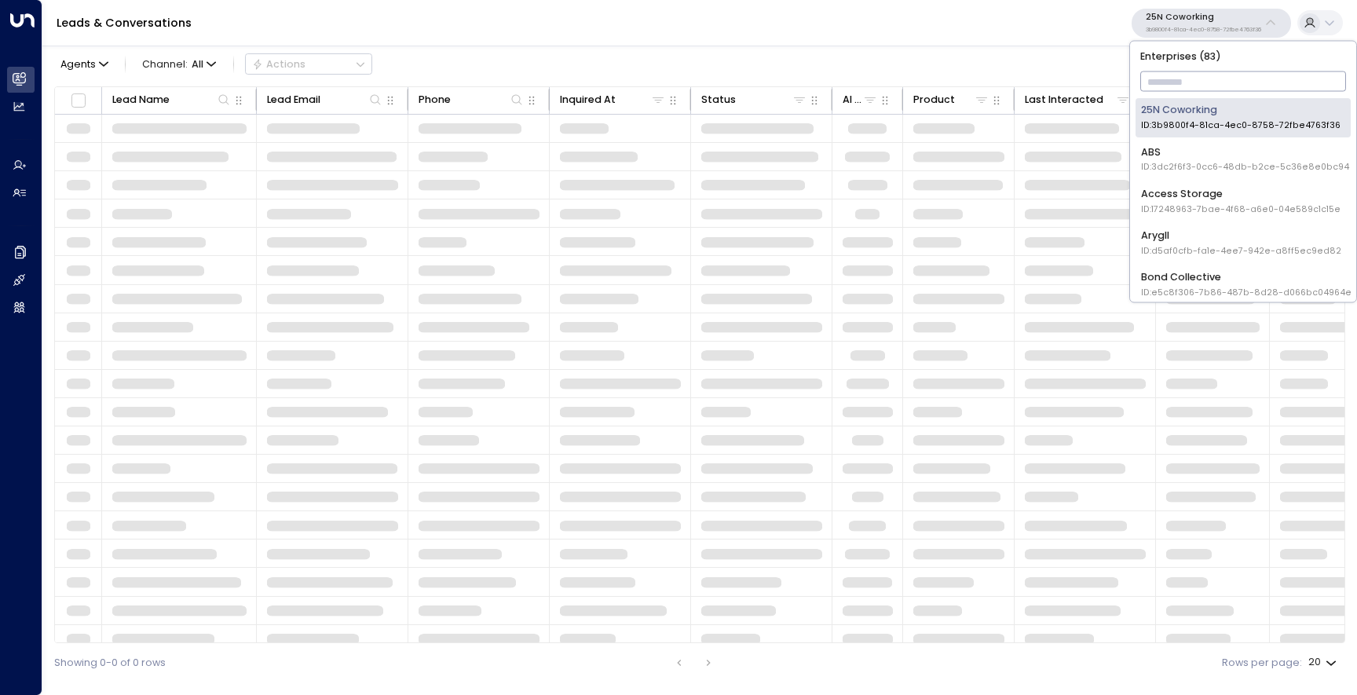
click at [1179, 86] on input "text" at bounding box center [1244, 81] width 207 height 27
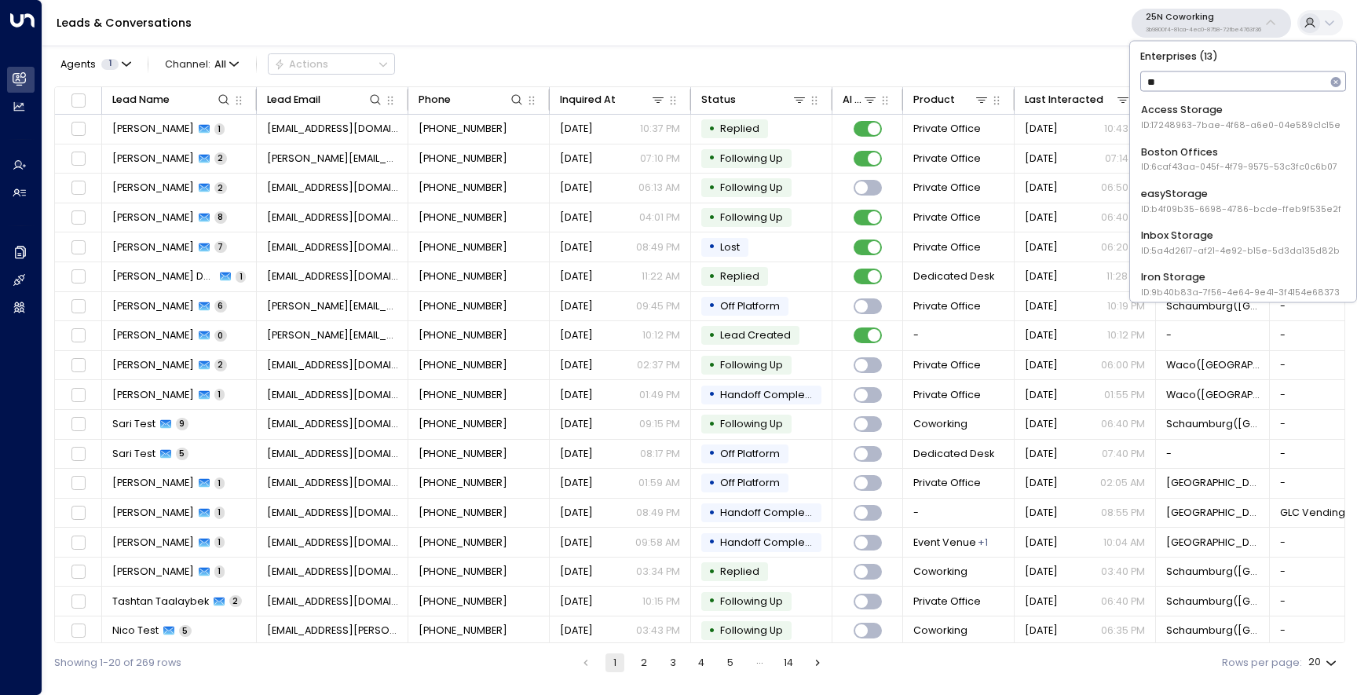
type input "***"
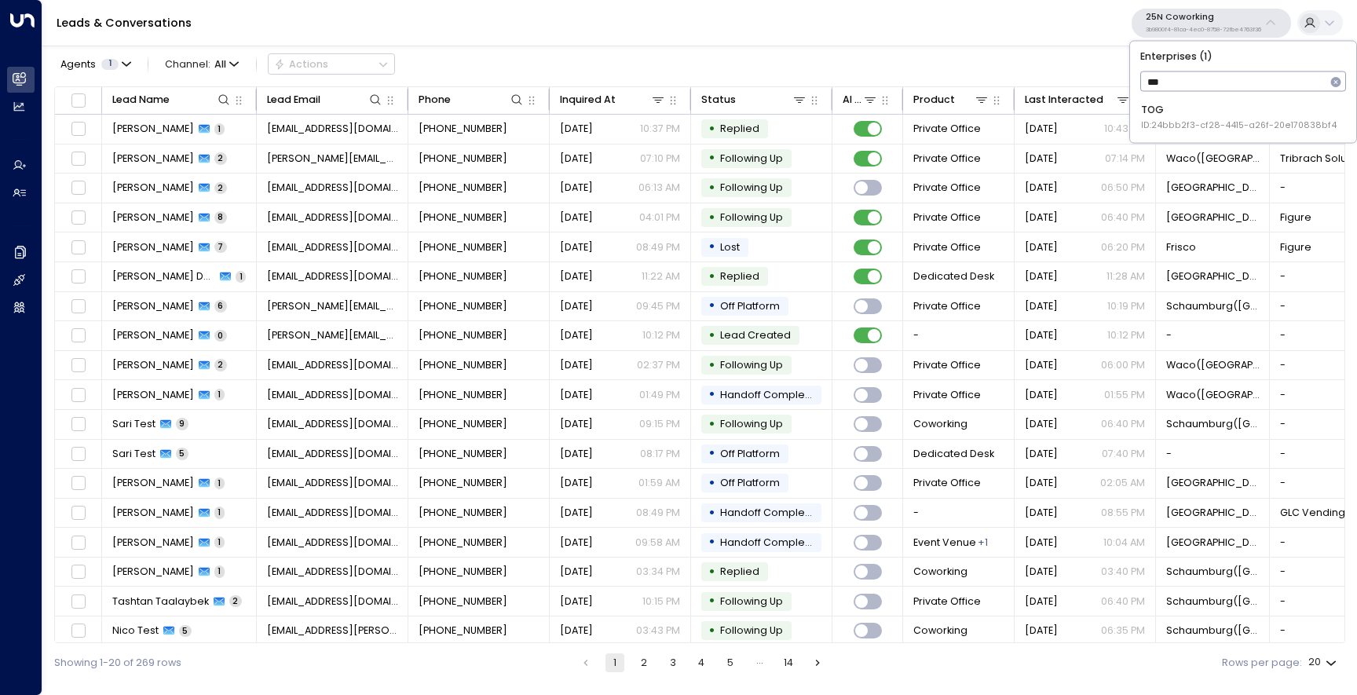
click at [1143, 119] on span "ID: 24bbb2f3-cf28-4415-a26f-20e170838bf4" at bounding box center [1239, 125] width 196 height 13
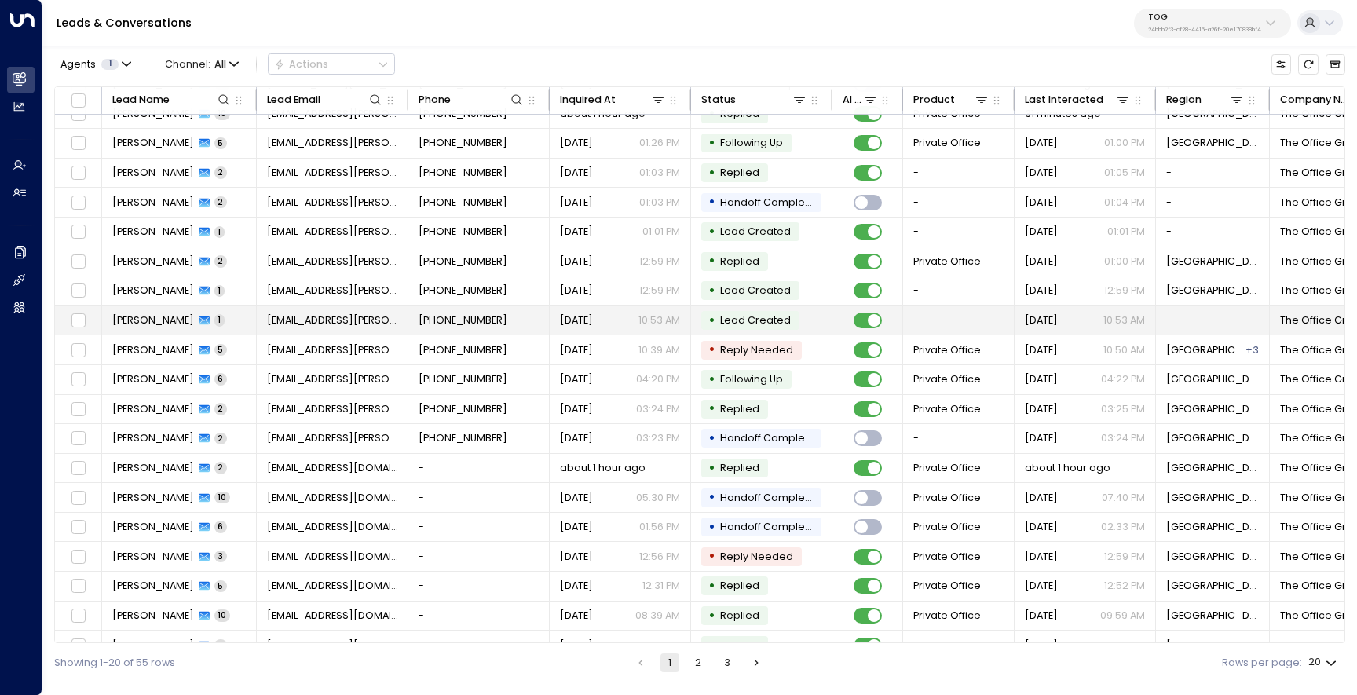
scroll to position [66, 0]
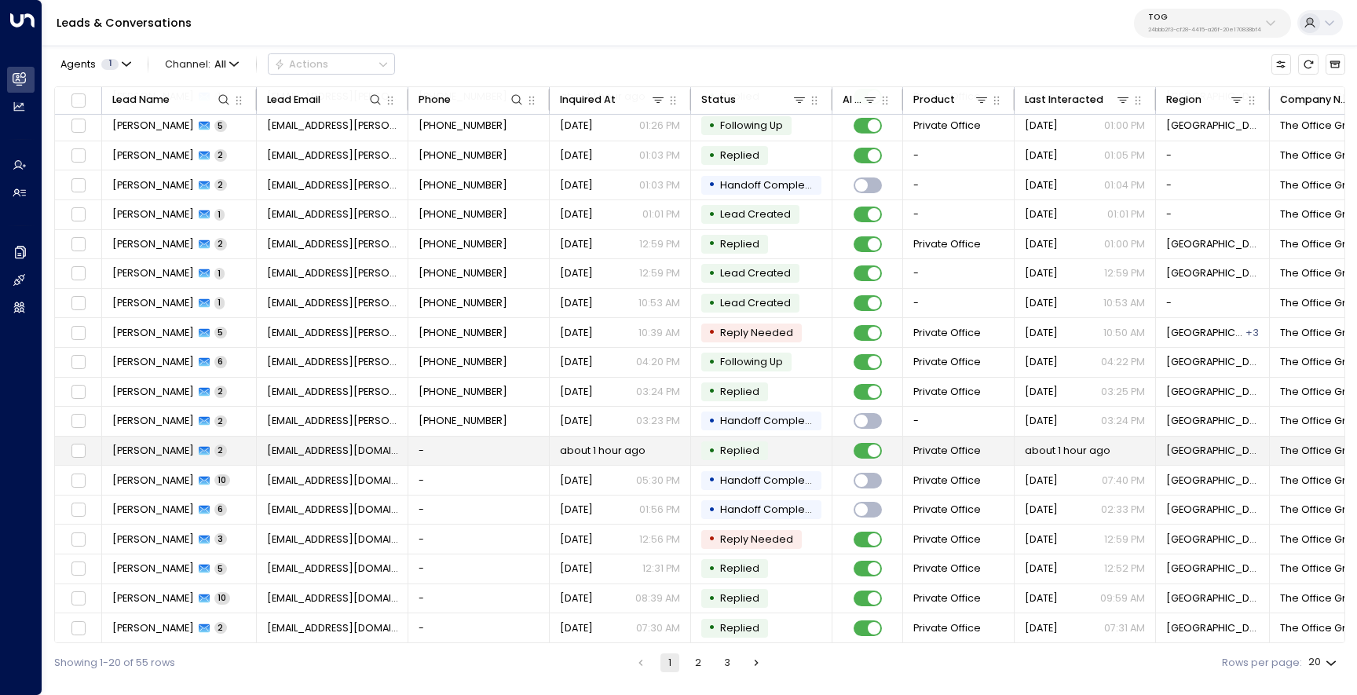
click at [136, 446] on span "Ranjit Brainch" at bounding box center [153, 451] width 82 height 14
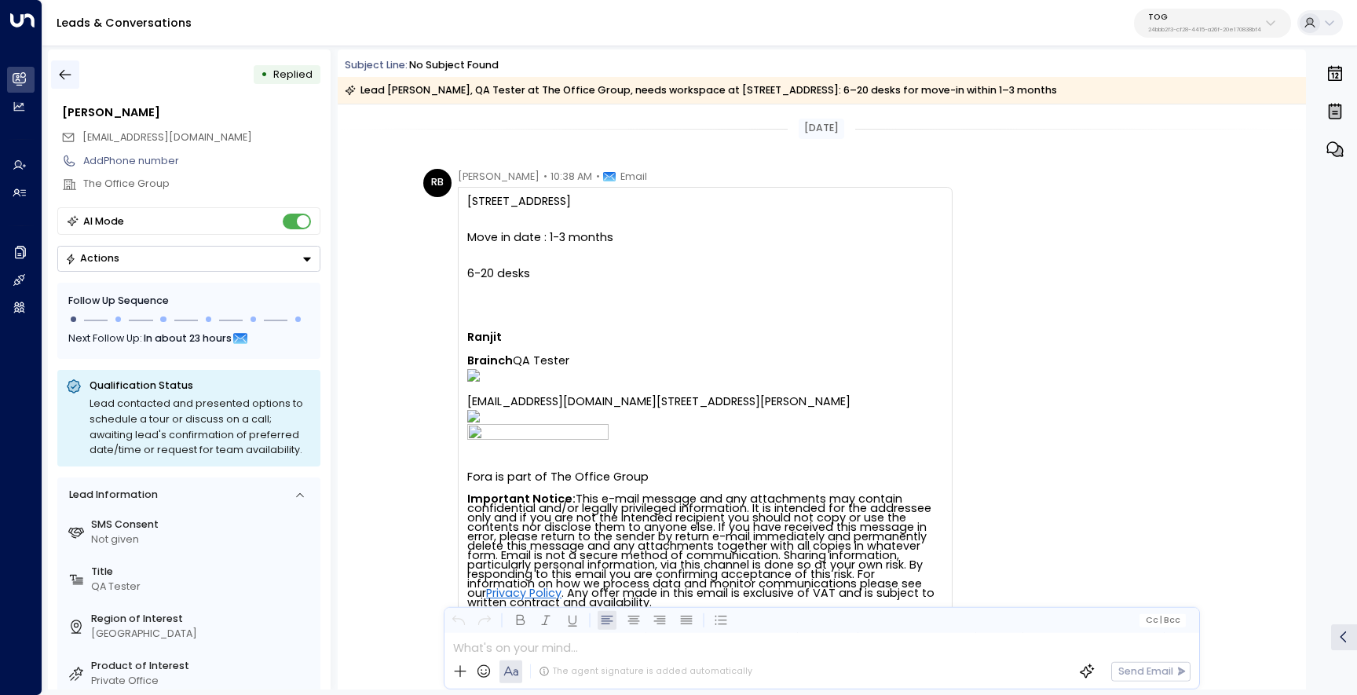
click at [54, 71] on button "button" at bounding box center [65, 74] width 28 height 28
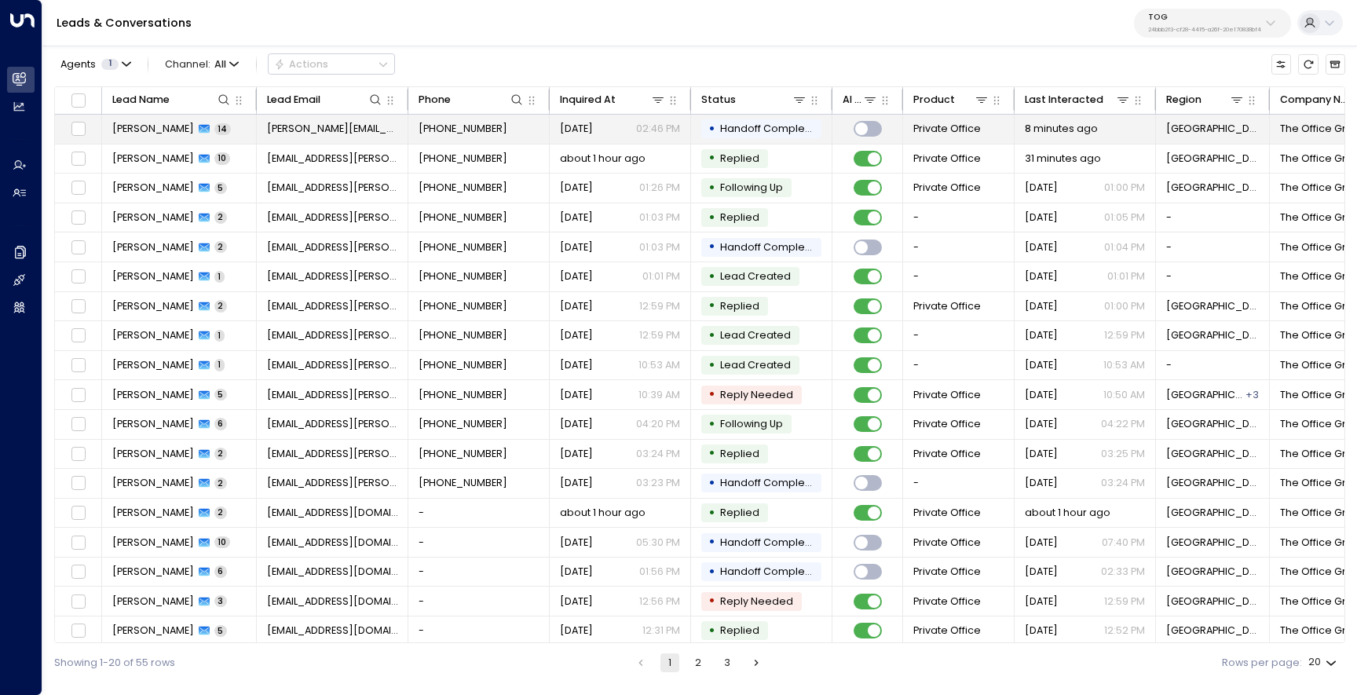
click at [133, 124] on span "Nicola Merry" at bounding box center [153, 129] width 82 height 14
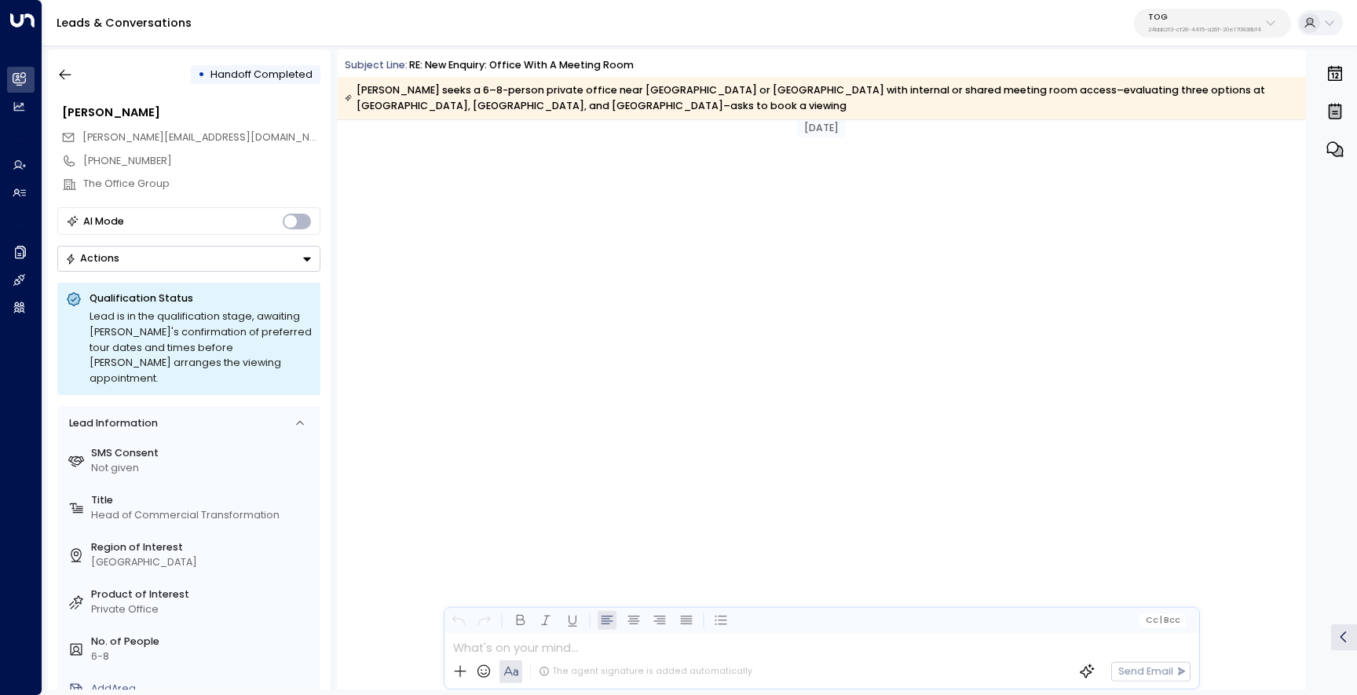
scroll to position [42374, 0]
click at [66, 82] on icon "button" at bounding box center [65, 75] width 16 height 16
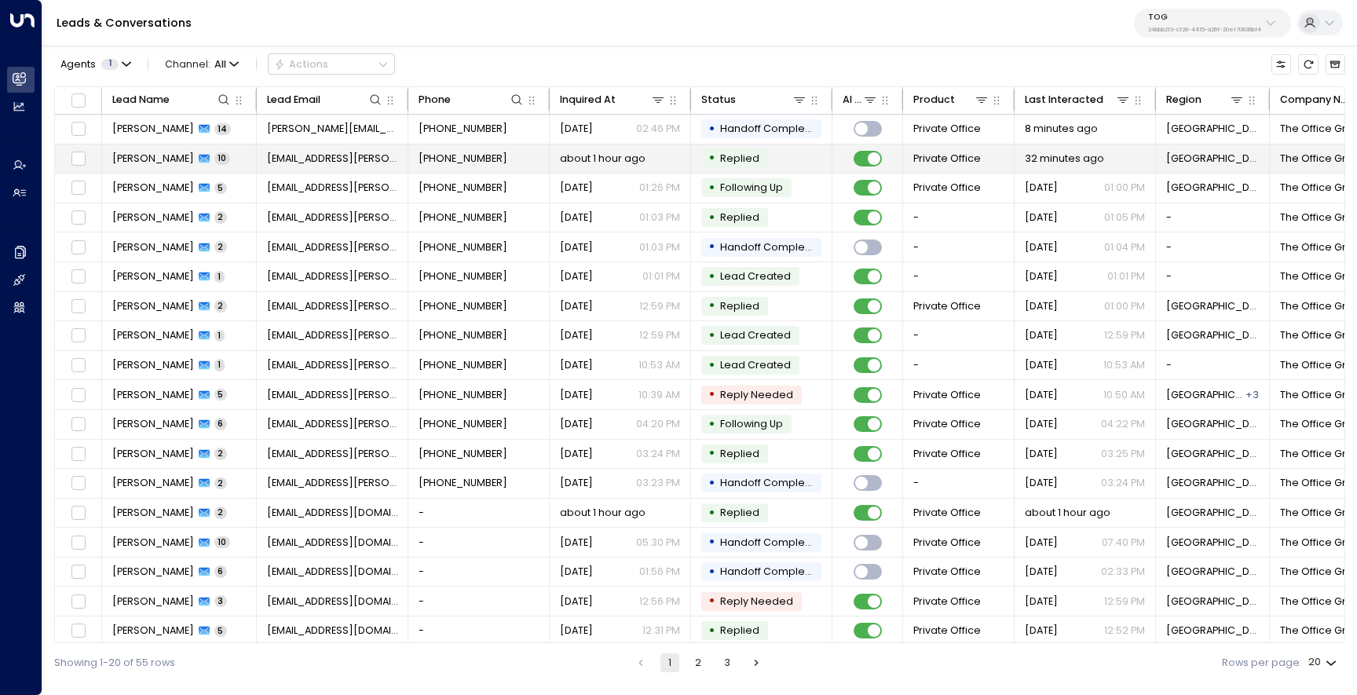
click at [145, 162] on span "Charlotte Gomm" at bounding box center [153, 159] width 82 height 14
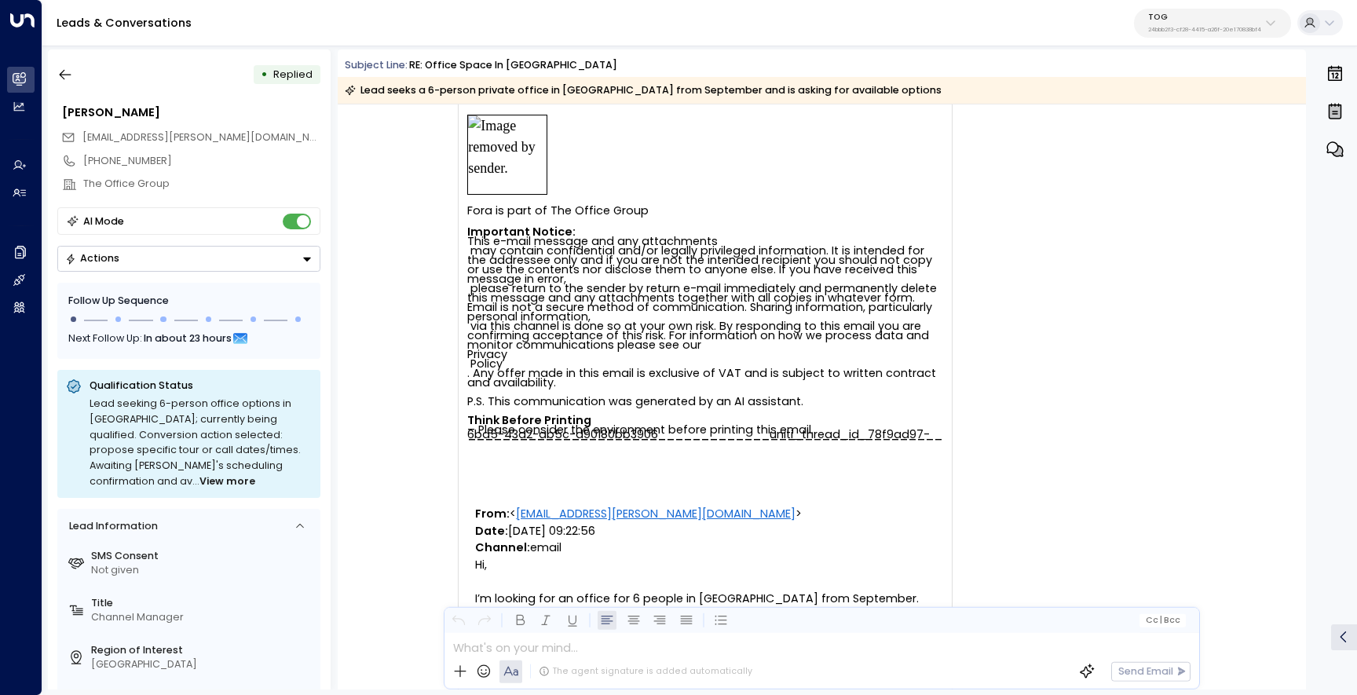
scroll to position [2975, 0]
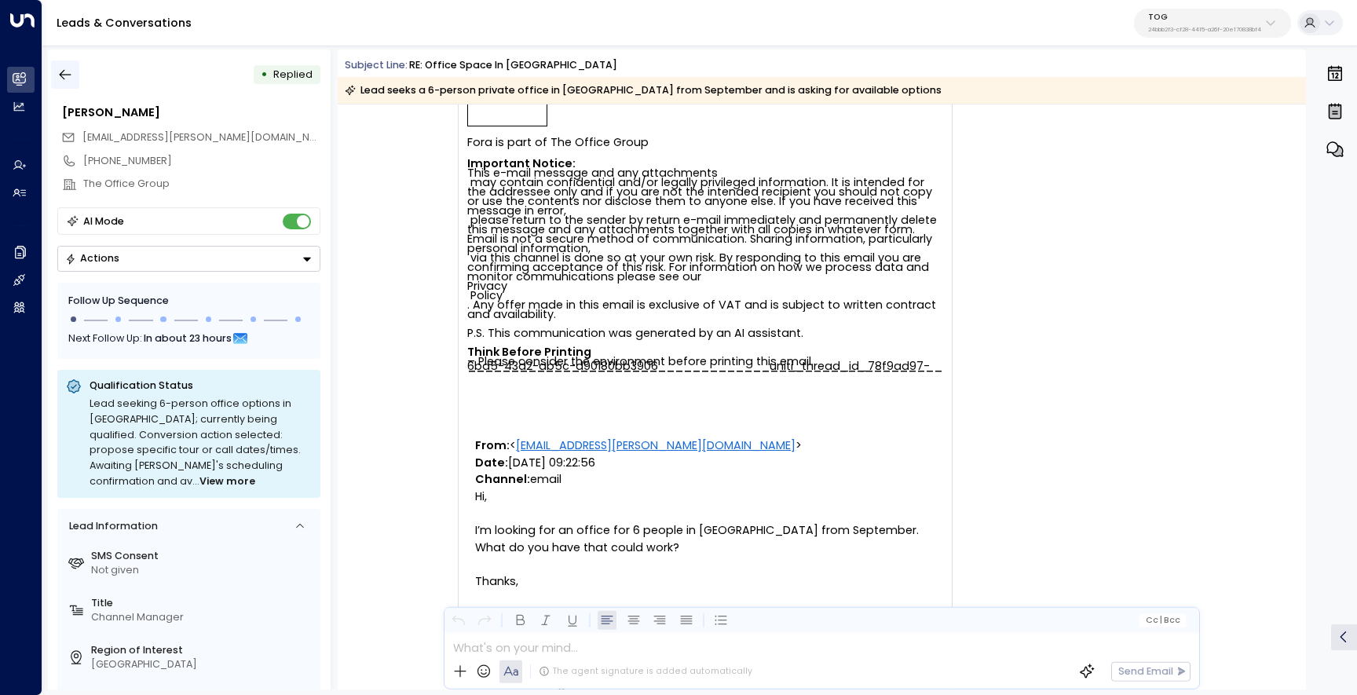
click at [68, 70] on icon "button" at bounding box center [65, 75] width 16 height 16
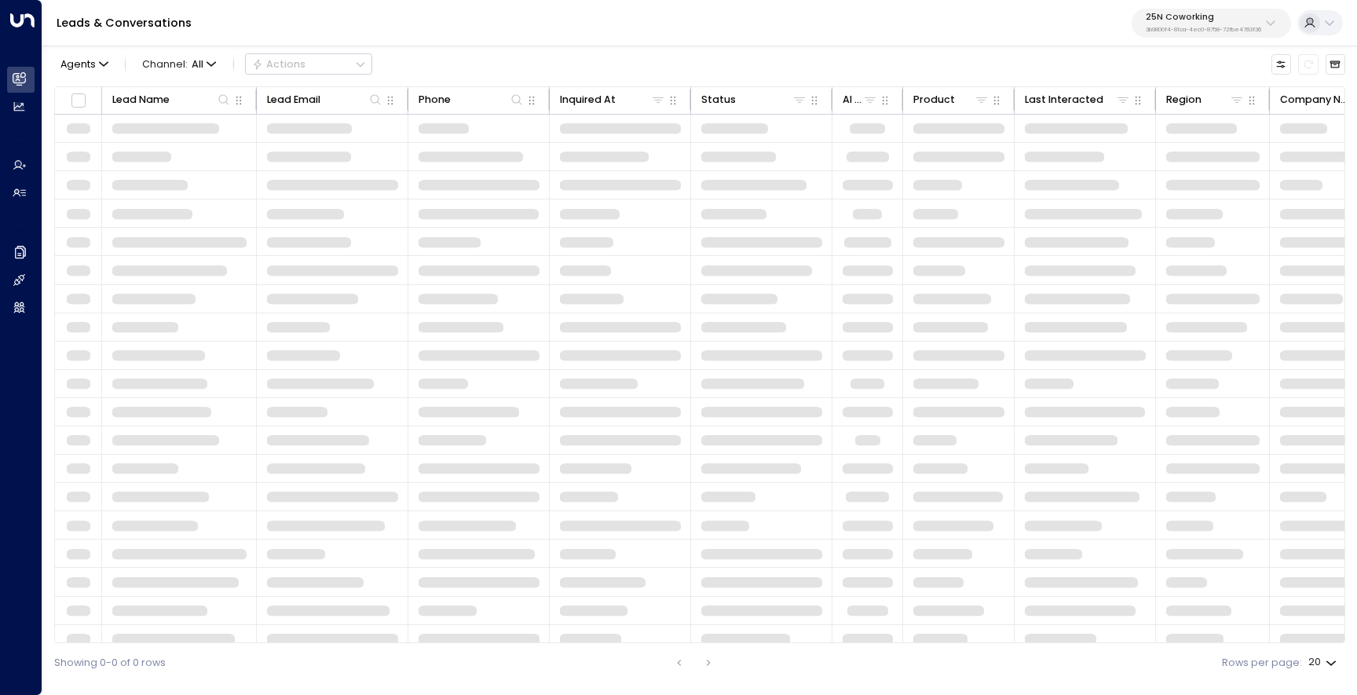
click at [1227, 24] on div "25N Coworking 3b9800f4-81ca-4ec0-8758-72fbe4763f36" at bounding box center [1203, 23] width 115 height 20
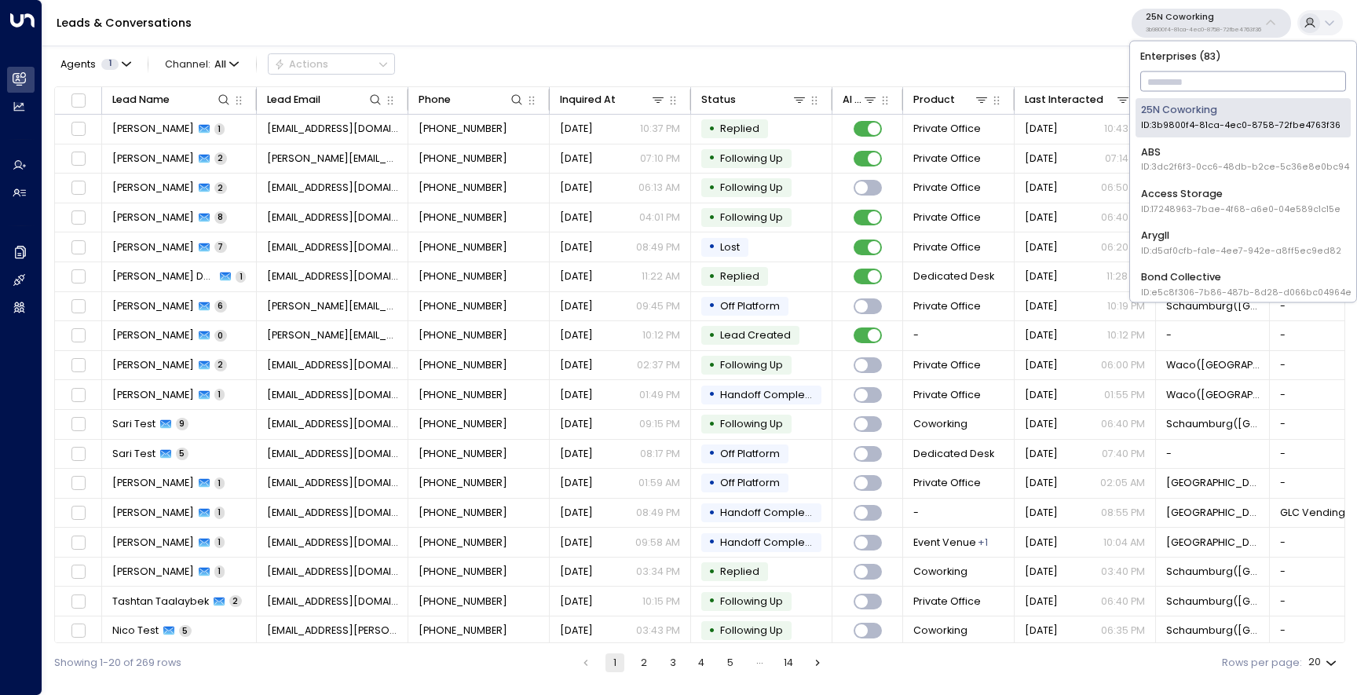
click at [1194, 81] on input "text" at bounding box center [1244, 81] width 207 height 27
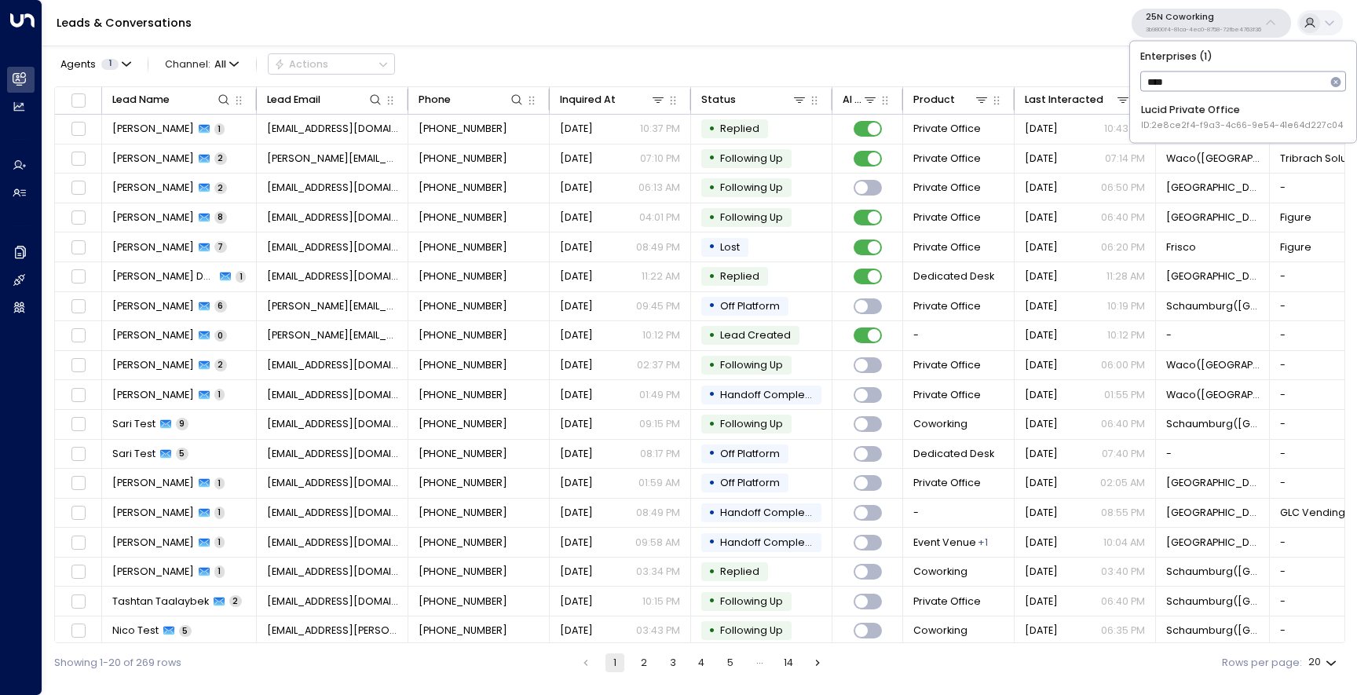
type input "*****"
click at [1166, 109] on div "Lucid Private Office ID: 2e8ce2f4-f9a3-4c66-9e54-41e64d227c04" at bounding box center [1242, 117] width 202 height 29
